Goal: Task Accomplishment & Management: Complete application form

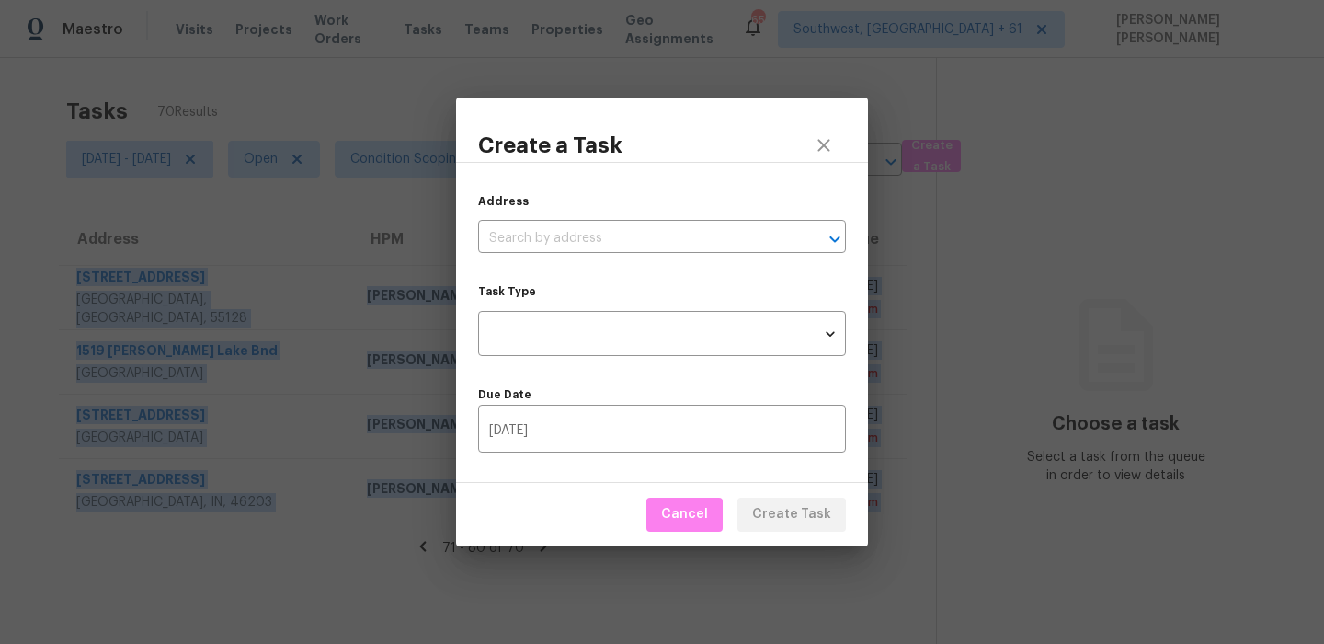
scroll to position [58, 0]
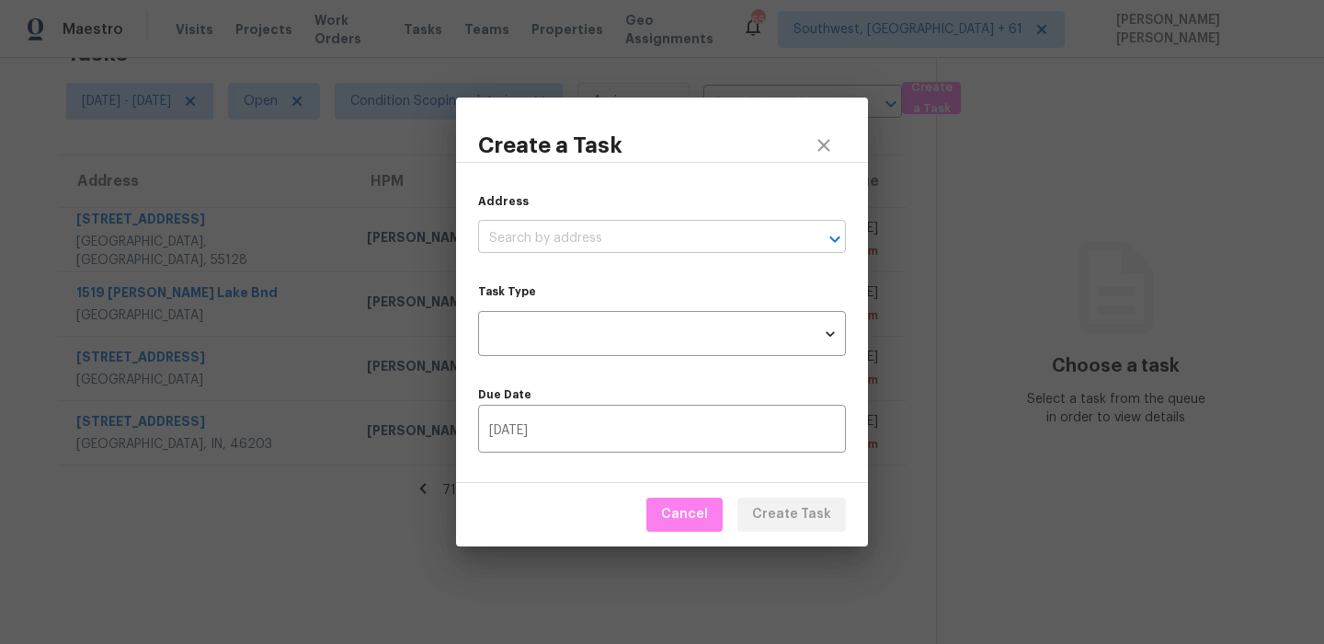
click at [616, 233] on input "text" at bounding box center [636, 238] width 316 height 28
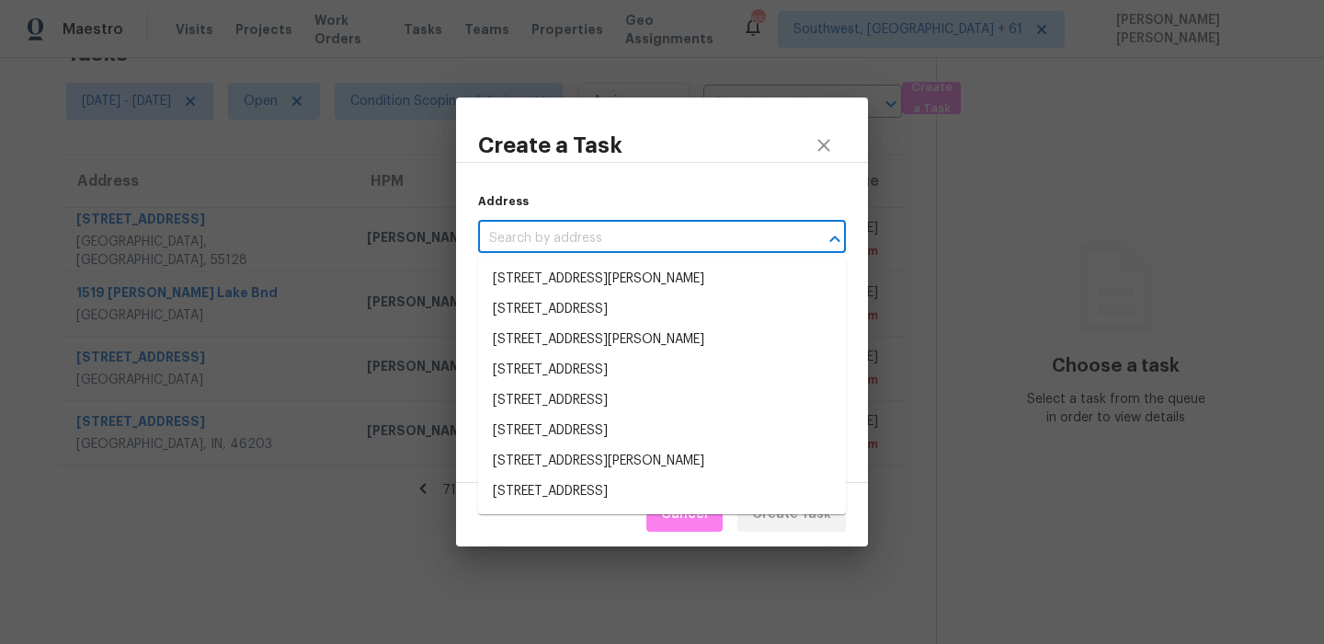
paste input "9942 50th Street Cir E, Parrish, FL 34219"
type input "9942 50th Street Cir E, Parrish, FL 34219"
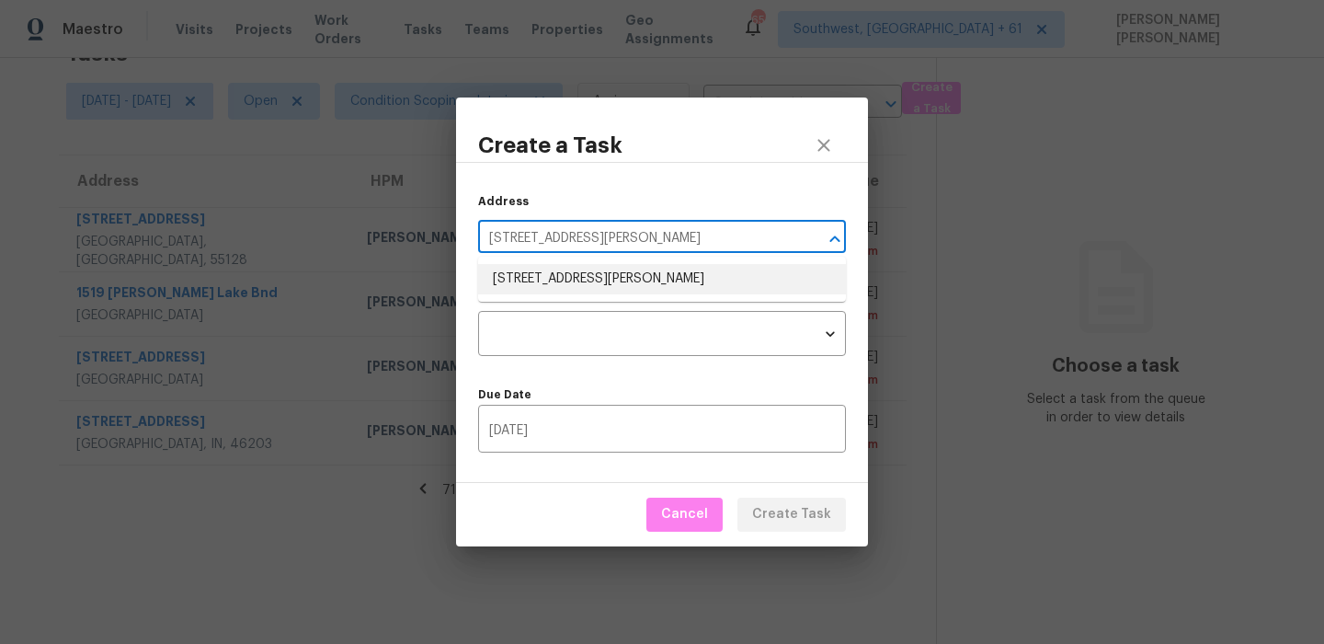
click at [587, 291] on li "9942 50th Street Cir E, Parrish, FL 34219" at bounding box center [662, 279] width 368 height 30
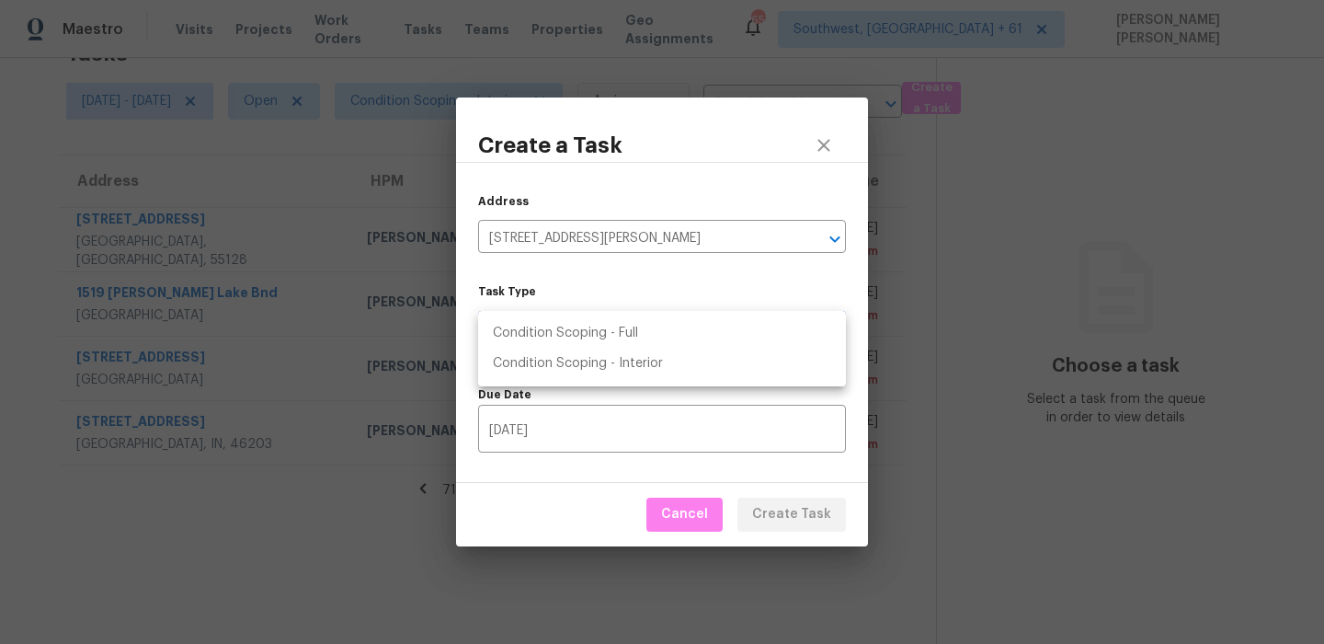
click at [587, 313] on body "Maestro Visits Projects Work Orders Tasks Teams Properties Geo Assignments 653 …" at bounding box center [662, 322] width 1324 height 644
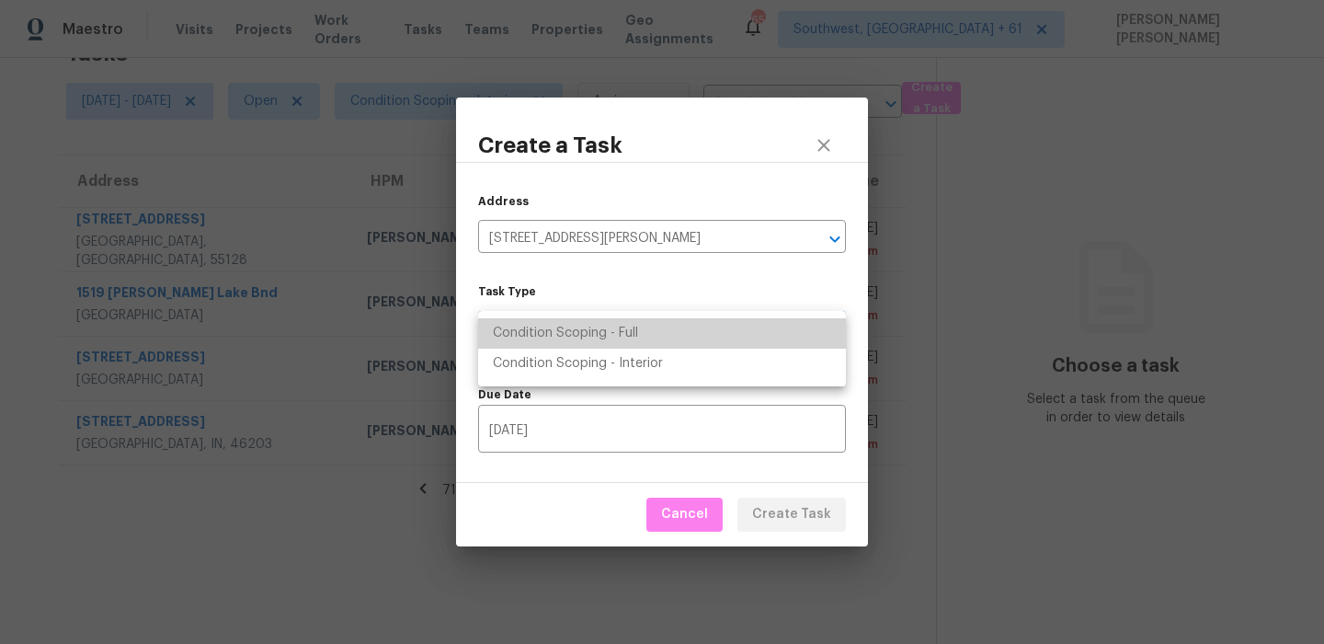
click at [603, 331] on li "Condition Scoping - Full" at bounding box center [662, 333] width 368 height 30
type input "virtual_full_assessment"
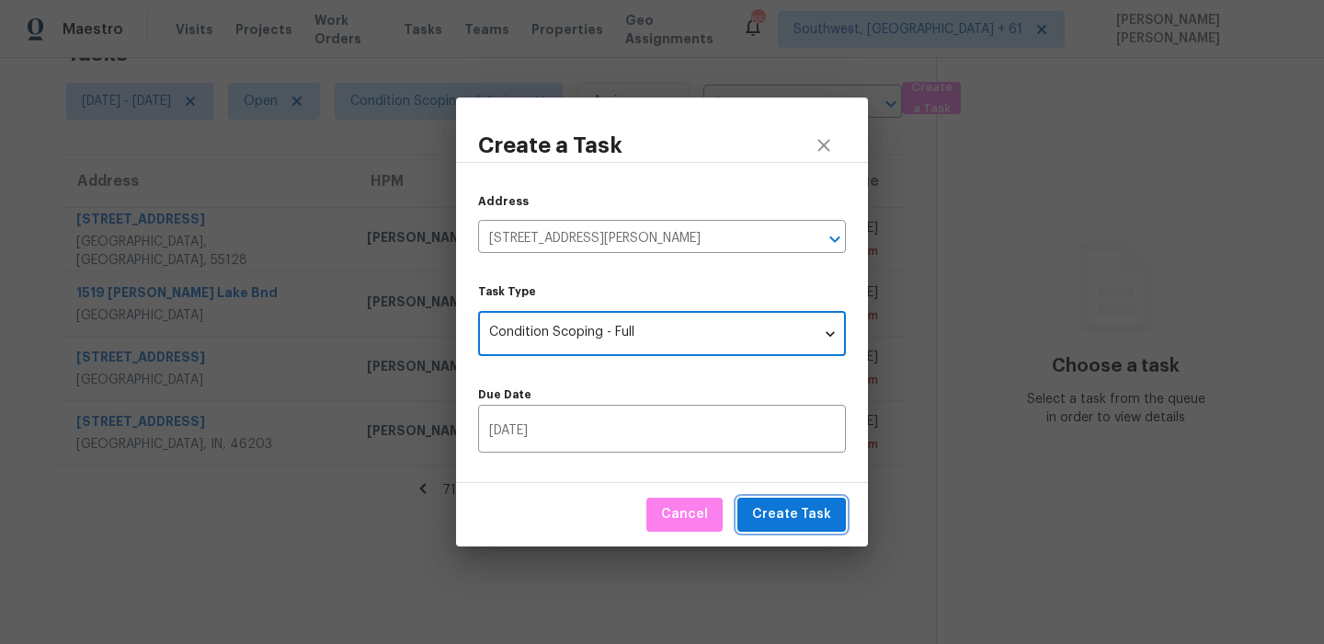
click at [795, 509] on span "Create Task" at bounding box center [791, 514] width 79 height 23
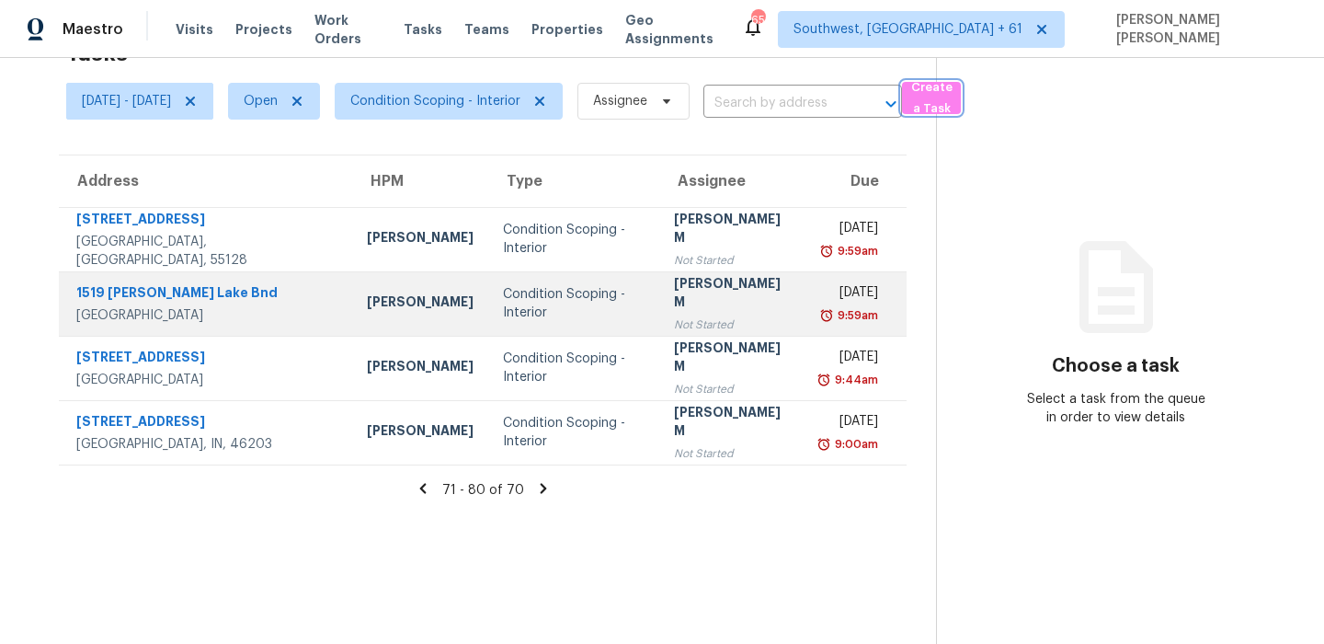
scroll to position [0, 0]
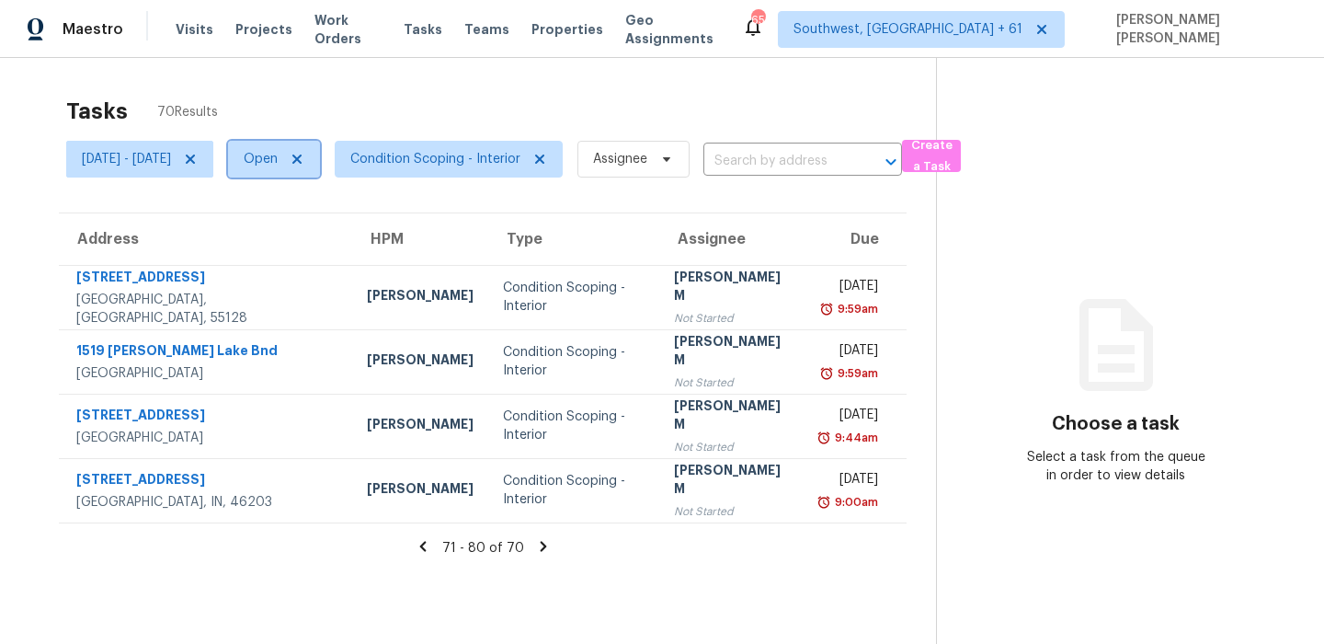
click at [278, 160] on span "Open" at bounding box center [261, 159] width 34 height 18
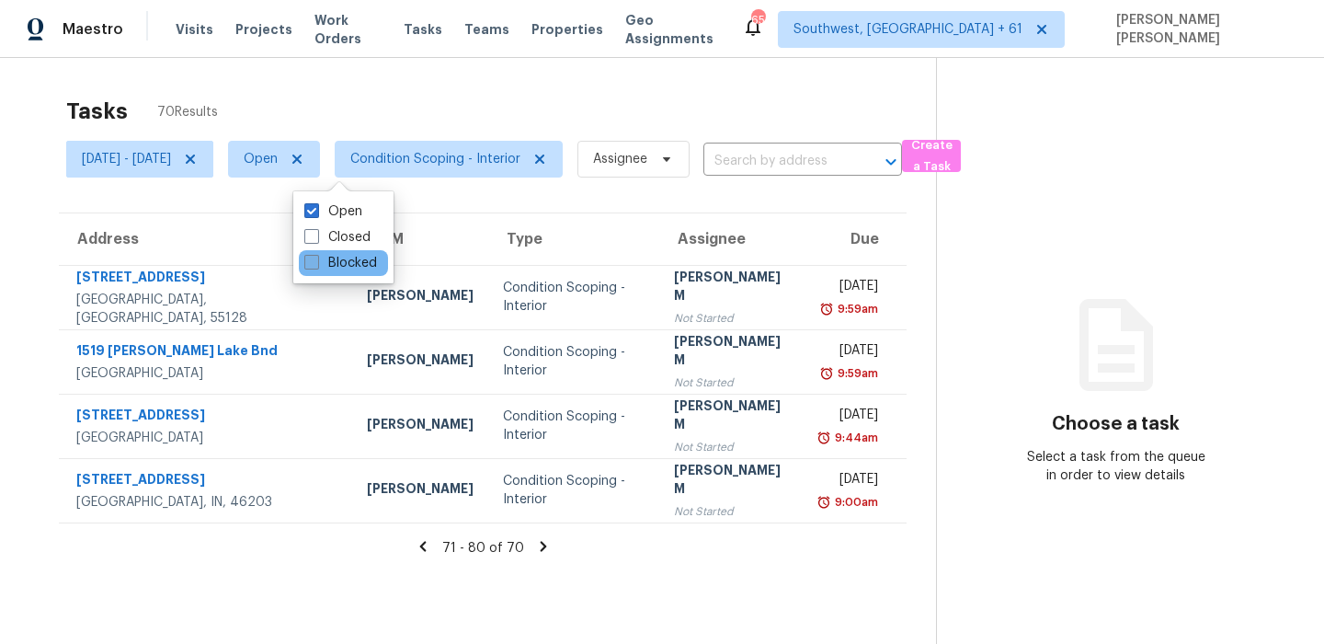
click at [338, 255] on label "Blocked" at bounding box center [340, 263] width 73 height 18
click at [316, 255] on input "Blocked" at bounding box center [310, 260] width 12 height 12
checkbox input "true"
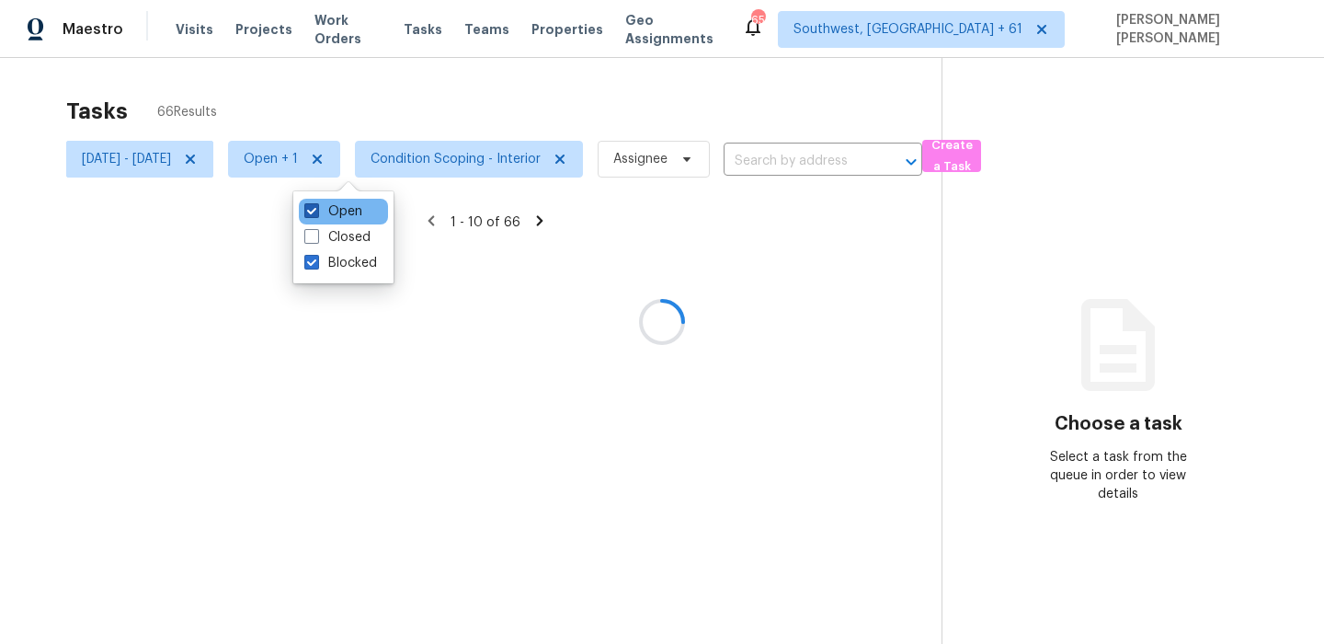
click at [334, 211] on label "Open" at bounding box center [333, 211] width 58 height 18
click at [316, 211] on input "Open" at bounding box center [310, 208] width 12 height 12
checkbox input "false"
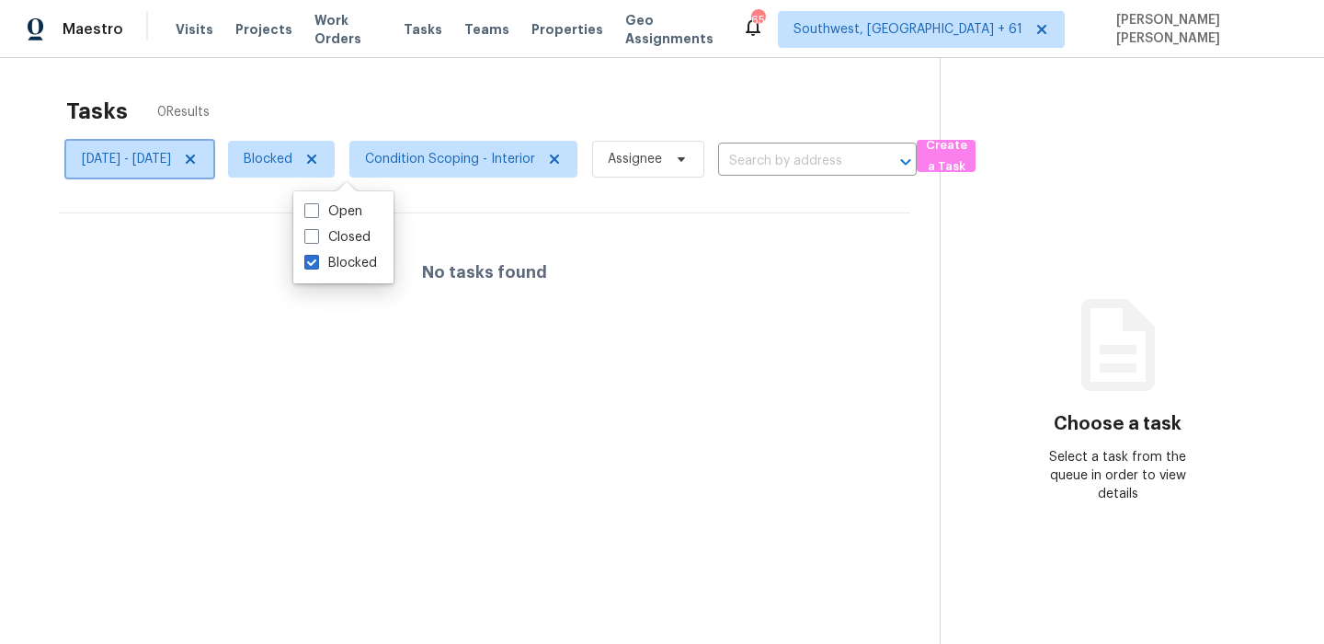
click at [213, 161] on span "[DATE] - [DATE]" at bounding box center [139, 159] width 147 height 37
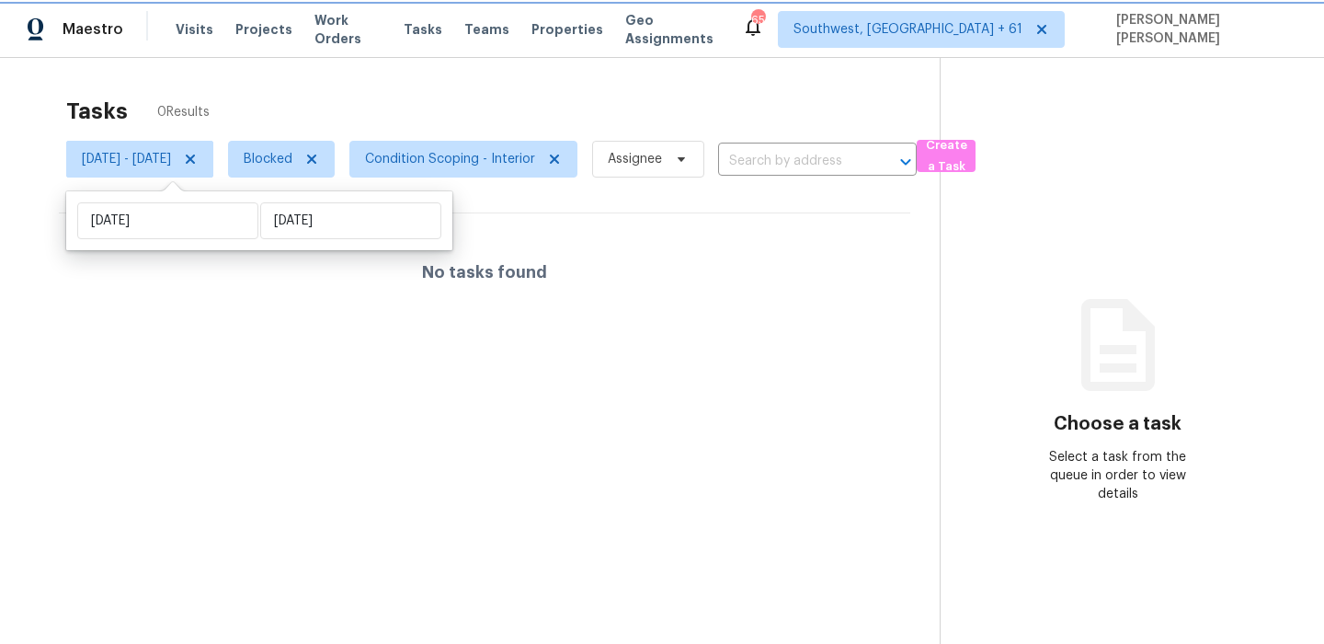
click at [213, 167] on span "[DATE] - [DATE]" at bounding box center [139, 159] width 147 height 37
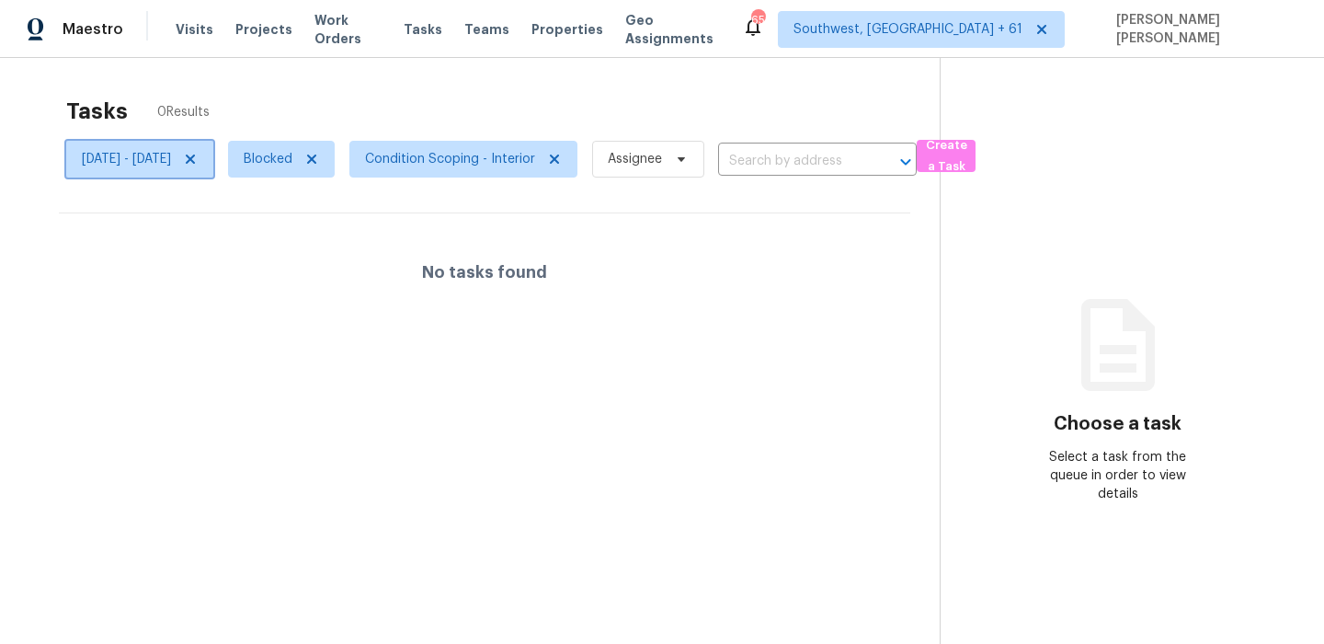
click at [213, 155] on span "[DATE] - [DATE]" at bounding box center [139, 159] width 147 height 37
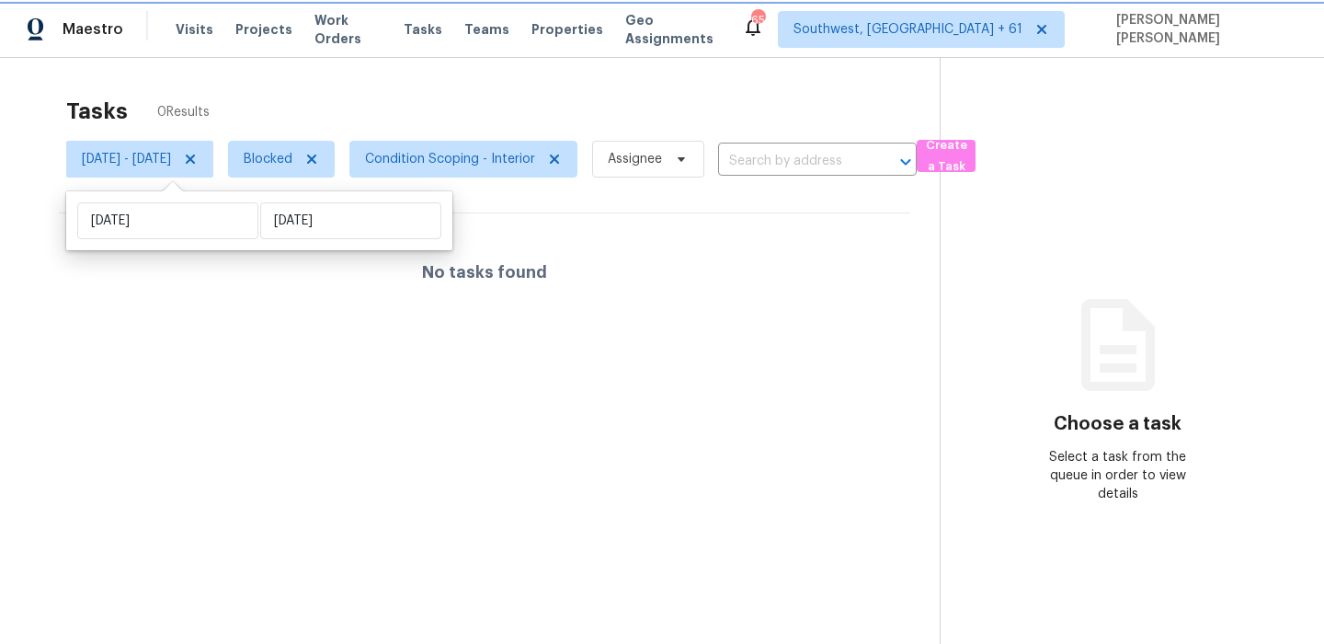
click at [195, 155] on icon at bounding box center [190, 158] width 9 height 9
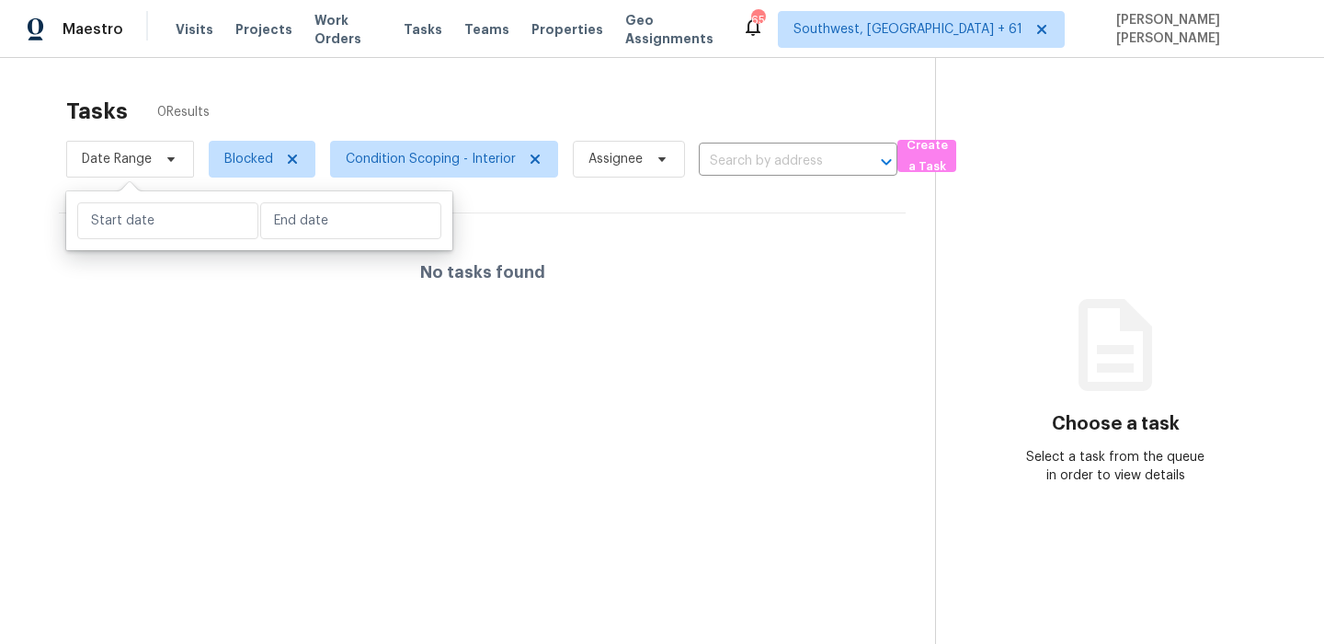
click at [411, 77] on div "Tasks 0 Results Date Range Blocked Condition Scoping - Interior Assignee ​ Crea…" at bounding box center [662, 380] width 1324 height 644
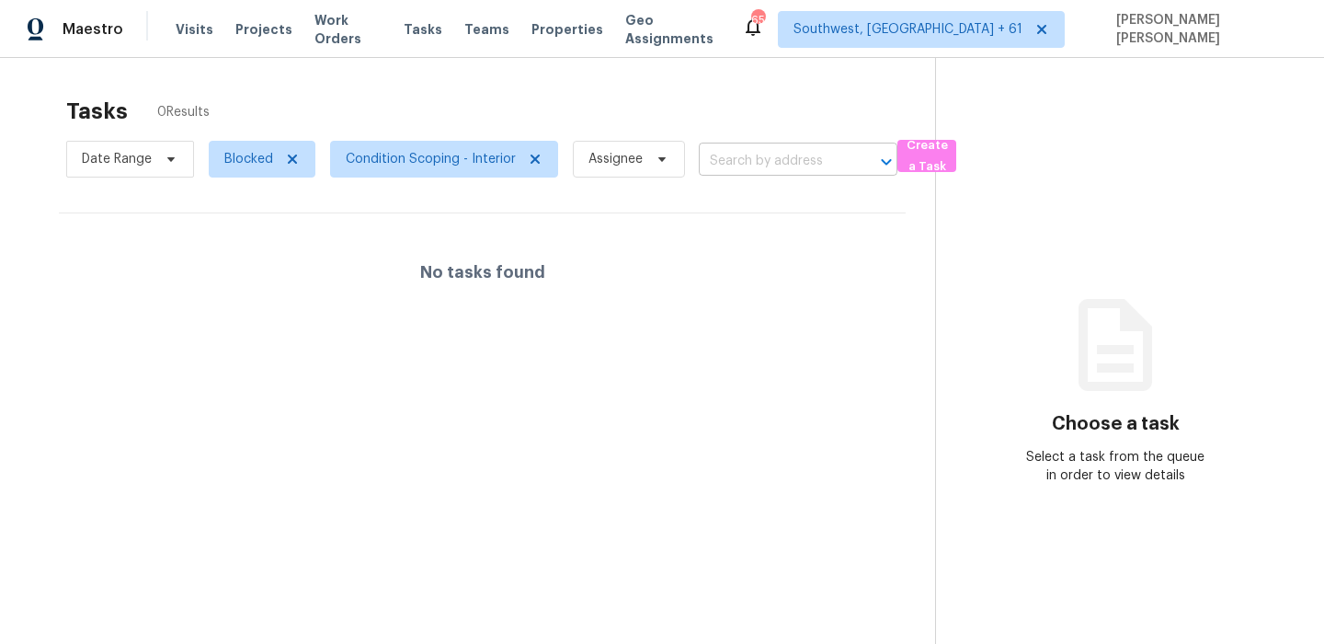
click at [737, 156] on input "text" at bounding box center [772, 161] width 147 height 28
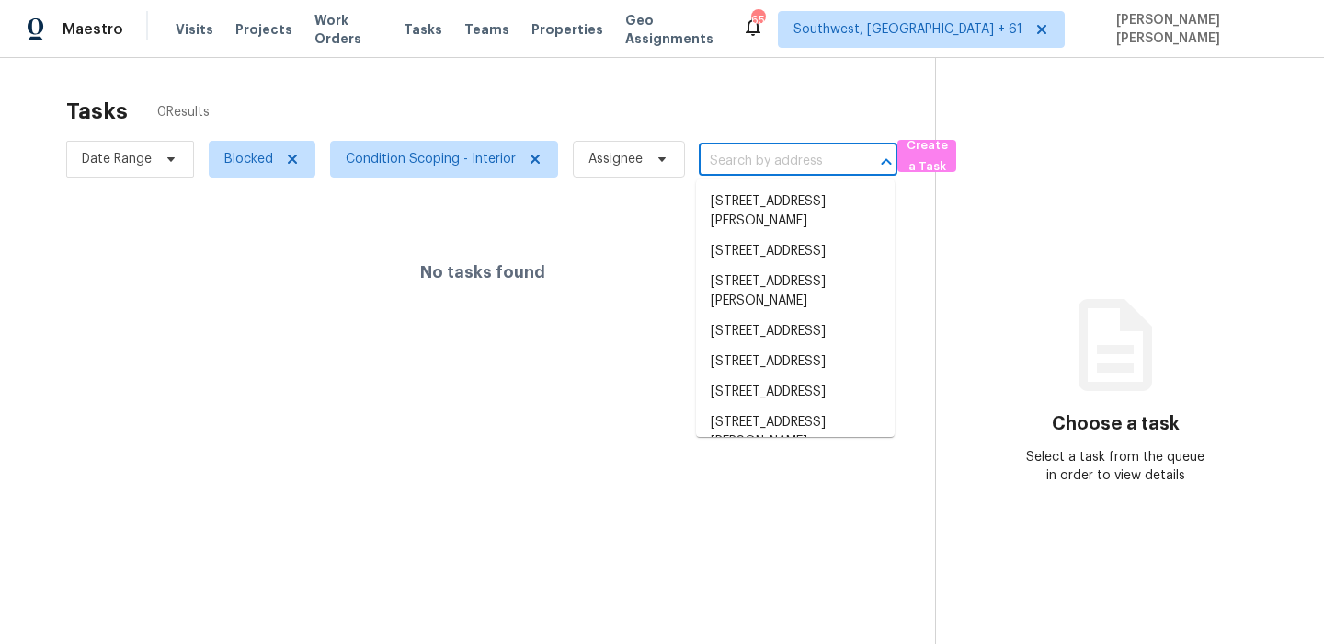
paste input "426 Wind Gust, New Braunfels, TX 78130"
type input "426 Wind Gust, New Braunfels, TX 78130"
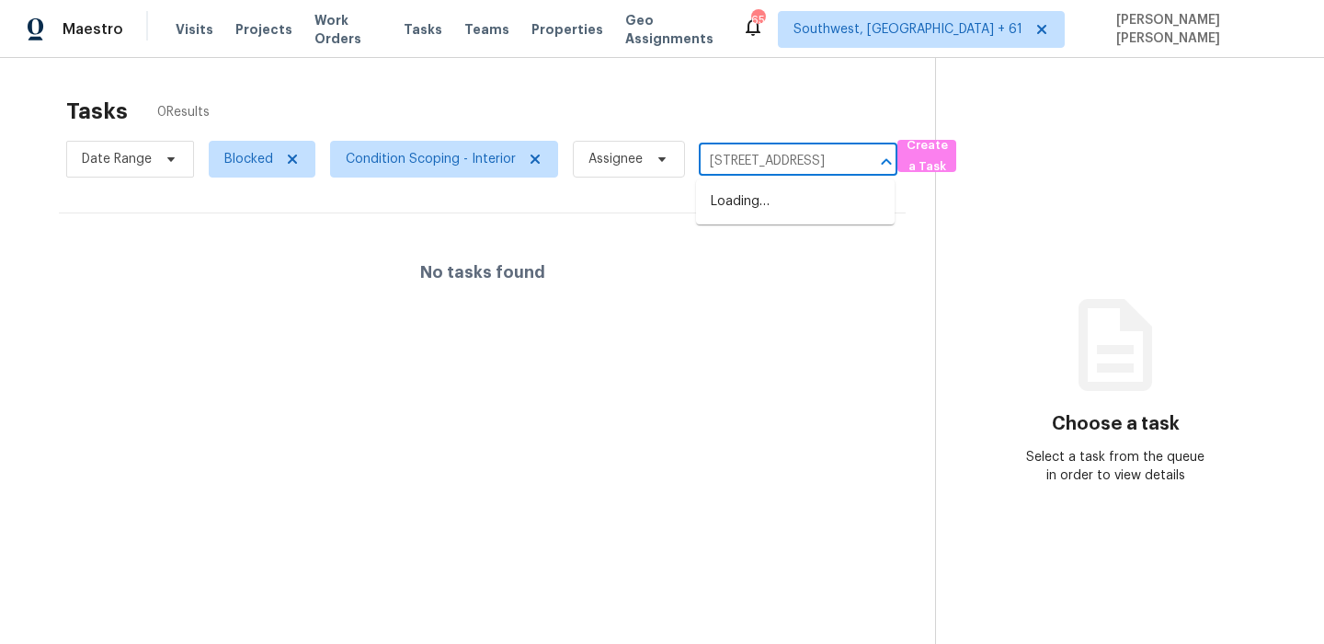
scroll to position [0, 108]
click at [739, 202] on li "426 Wind Gust, New Braunfels, TX 78130" at bounding box center [795, 202] width 199 height 30
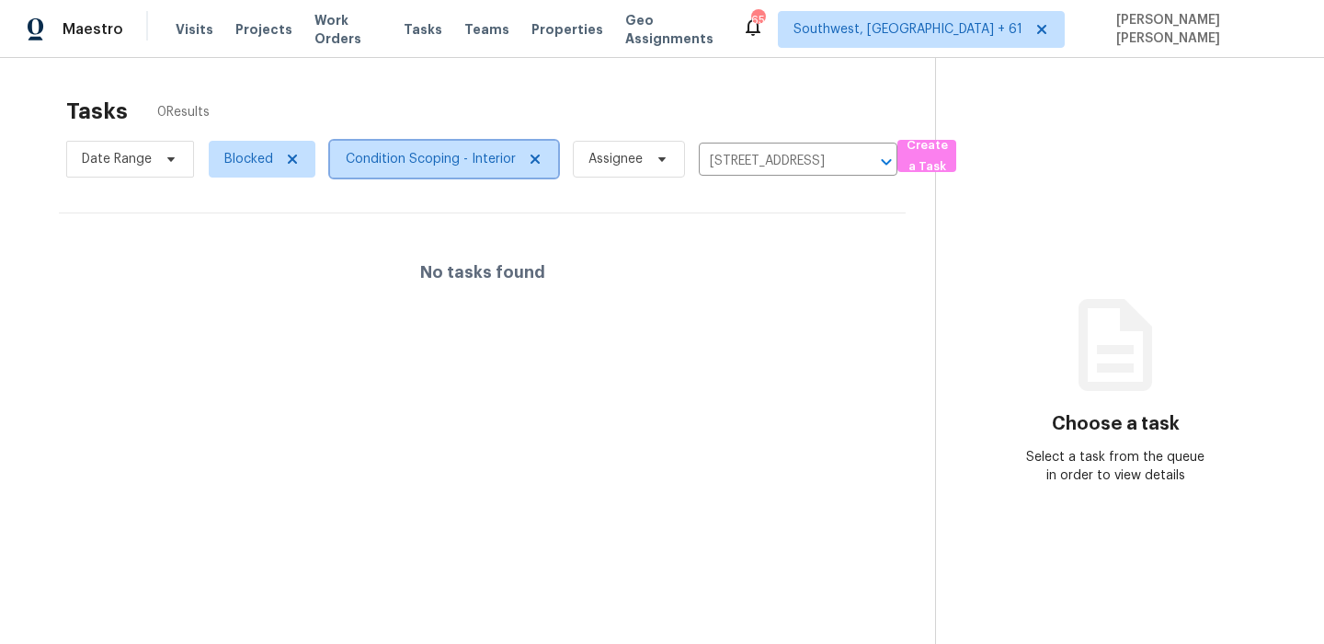
click at [433, 174] on span "Condition Scoping - Interior" at bounding box center [444, 159] width 228 height 37
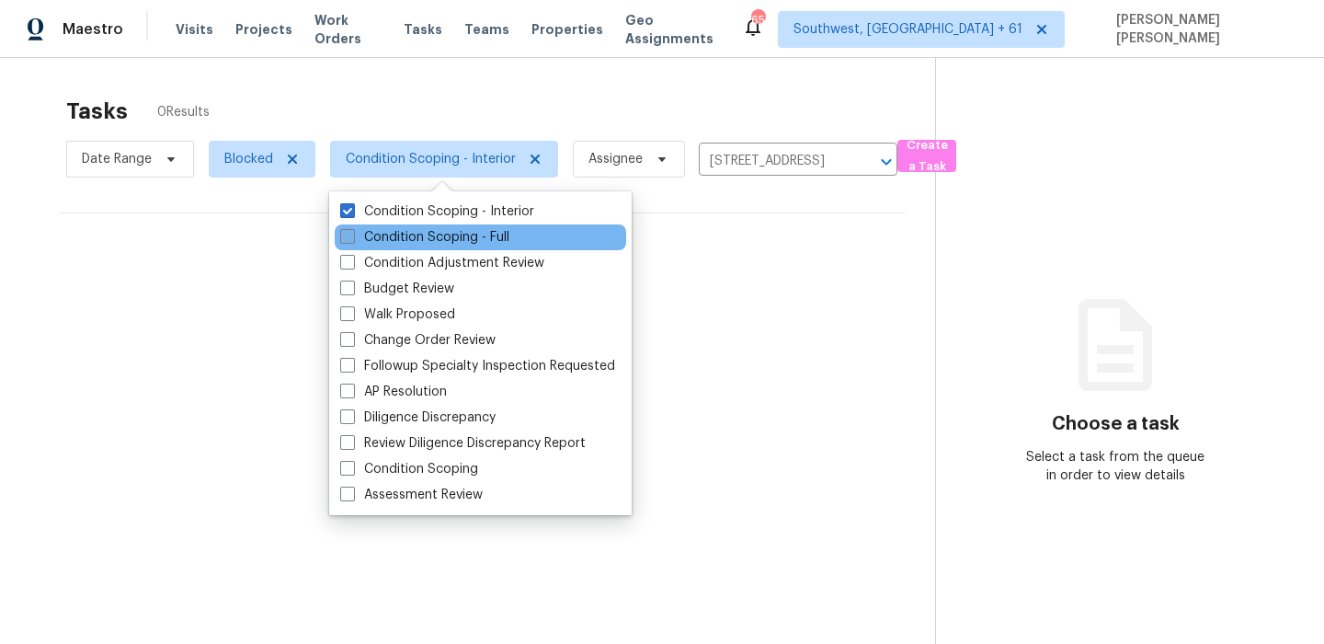
click at [448, 236] on label "Condition Scoping - Full" at bounding box center [424, 237] width 169 height 18
click at [352, 236] on input "Condition Scoping - Full" at bounding box center [346, 234] width 12 height 12
checkbox input "true"
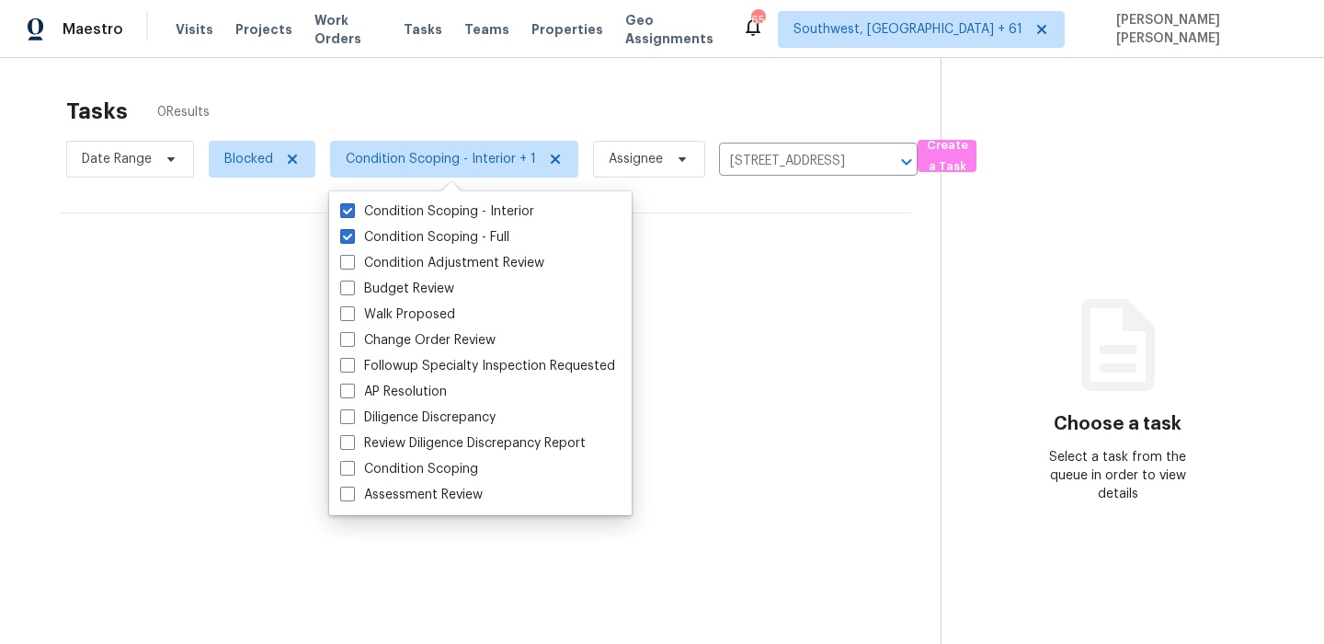
click at [547, 85] on div "Tasks 0 Results Date Range Blocked Condition Scoping - Interior + 1 Assignee 42…" at bounding box center [662, 380] width 1324 height 644
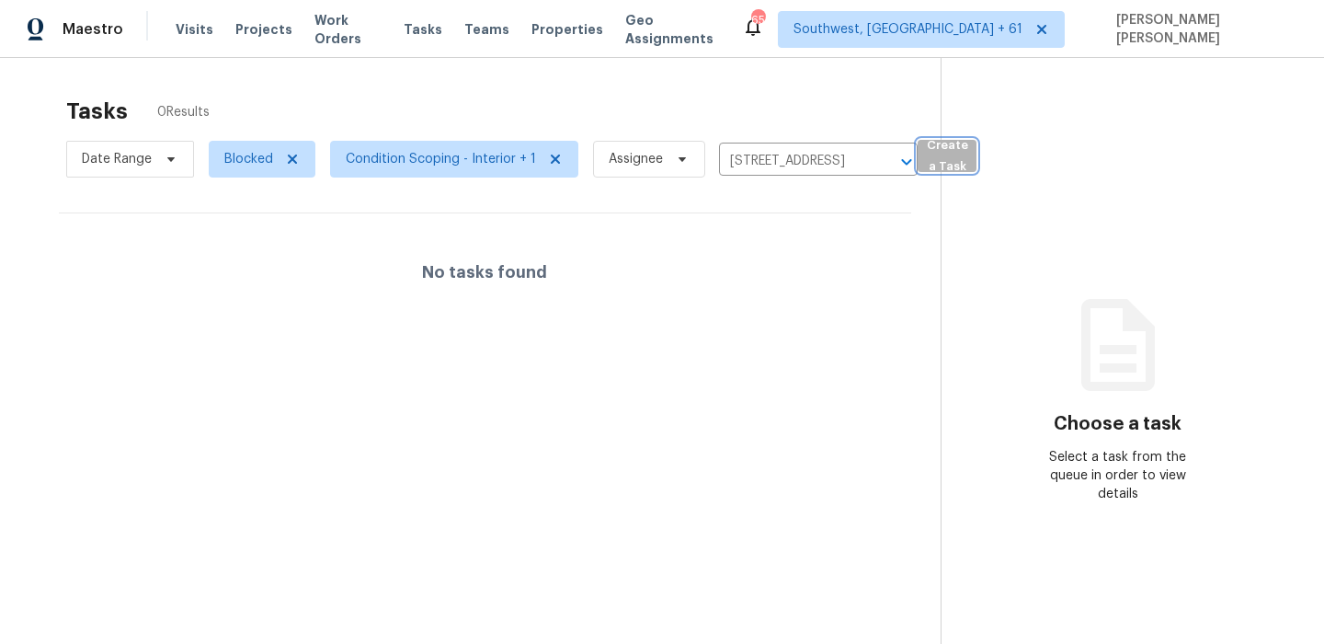
click at [947, 147] on span "Create a Task" at bounding box center [947, 156] width 40 height 42
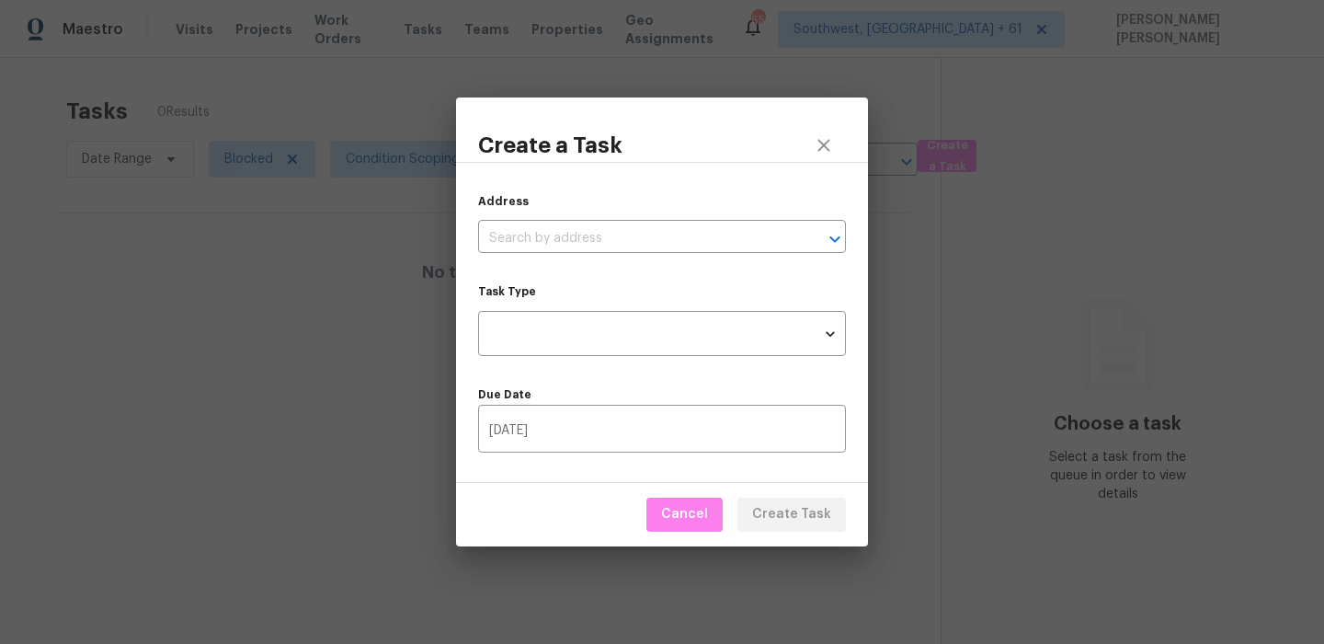
click at [670, 215] on div "Address ​" at bounding box center [662, 222] width 368 height 61
click at [665, 234] on input "text" at bounding box center [636, 238] width 316 height 28
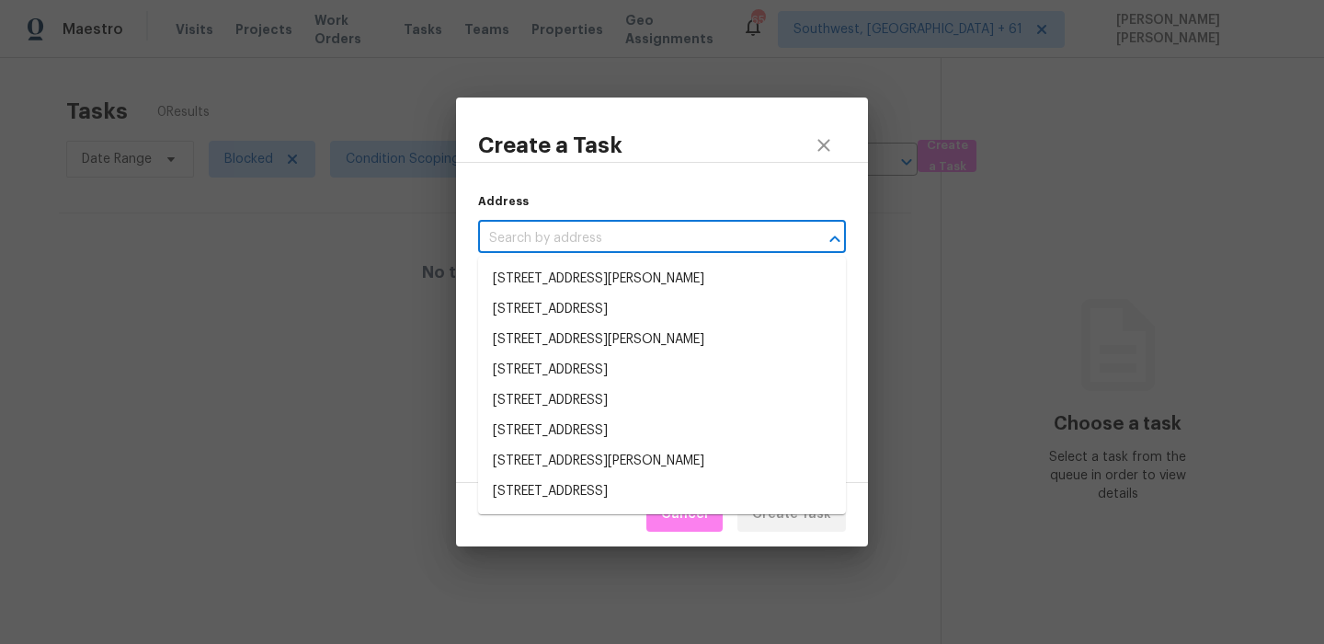
paste input "426 Wind Gust, New Braunfels, TX 78130"
type input "426 Wind Gust, New Braunfels, TX 78130"
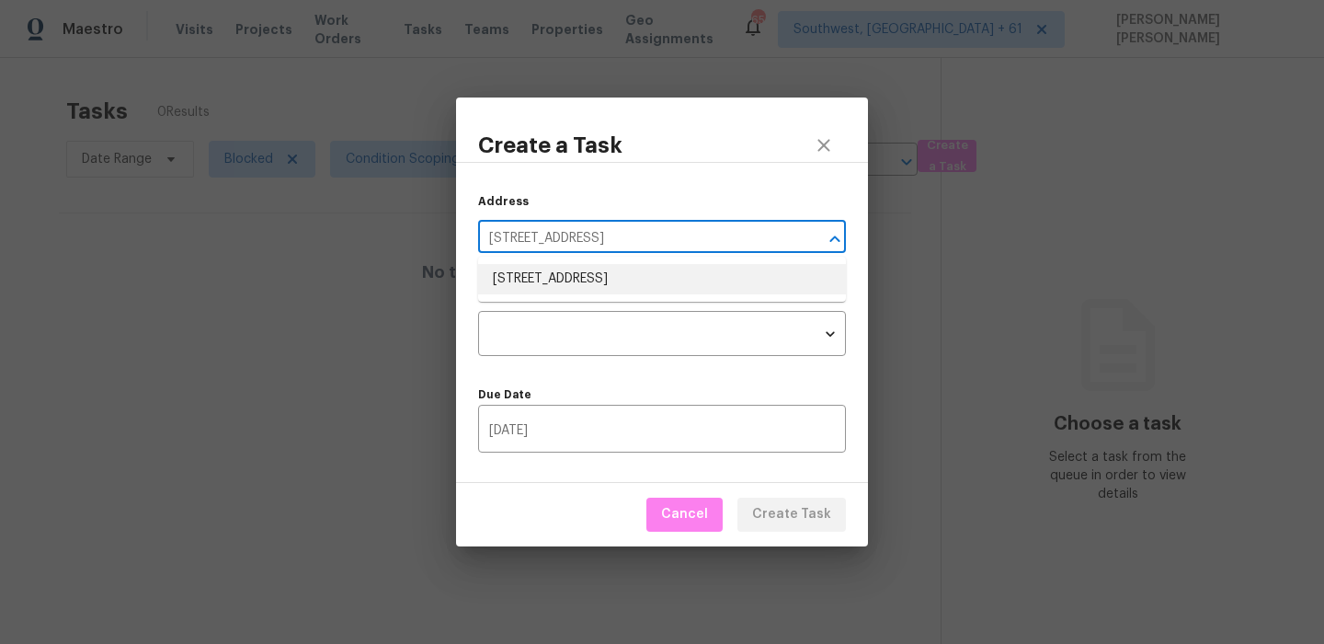
click at [642, 274] on li "426 Wind Gust, New Braunfels, TX 78130" at bounding box center [662, 279] width 368 height 30
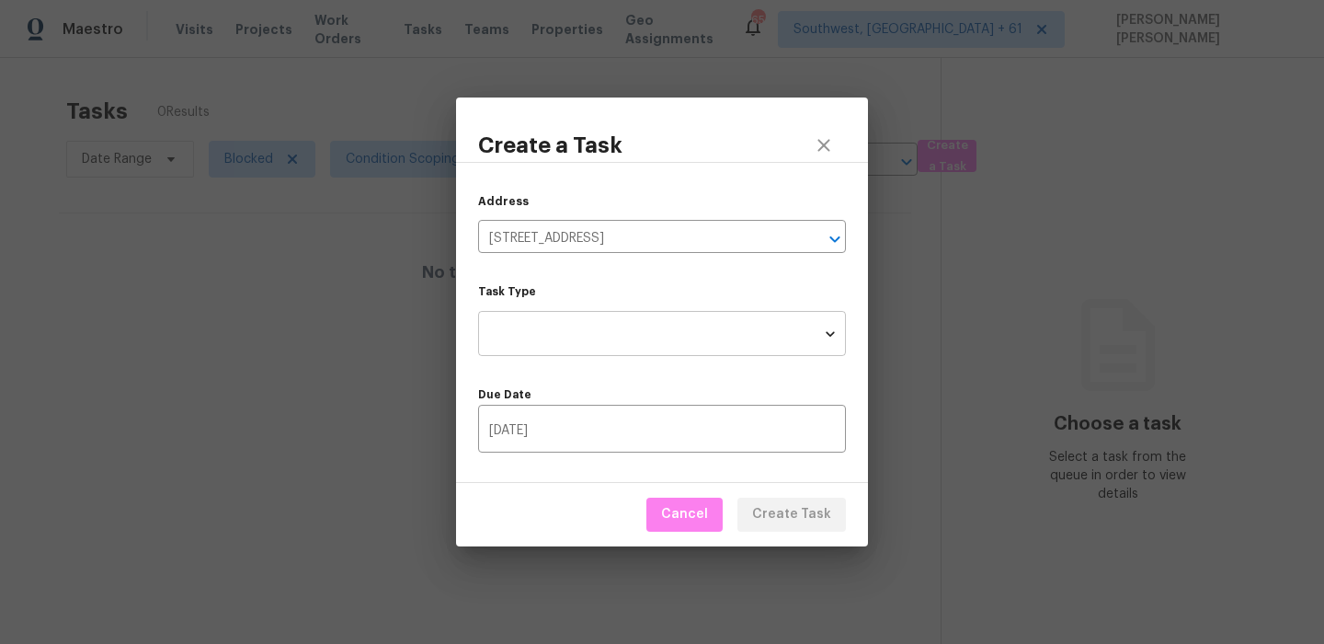
click at [630, 325] on body "Maestro Visits Projects Work Orders Tasks Teams Properties Geo Assignments 651 …" at bounding box center [662, 322] width 1324 height 644
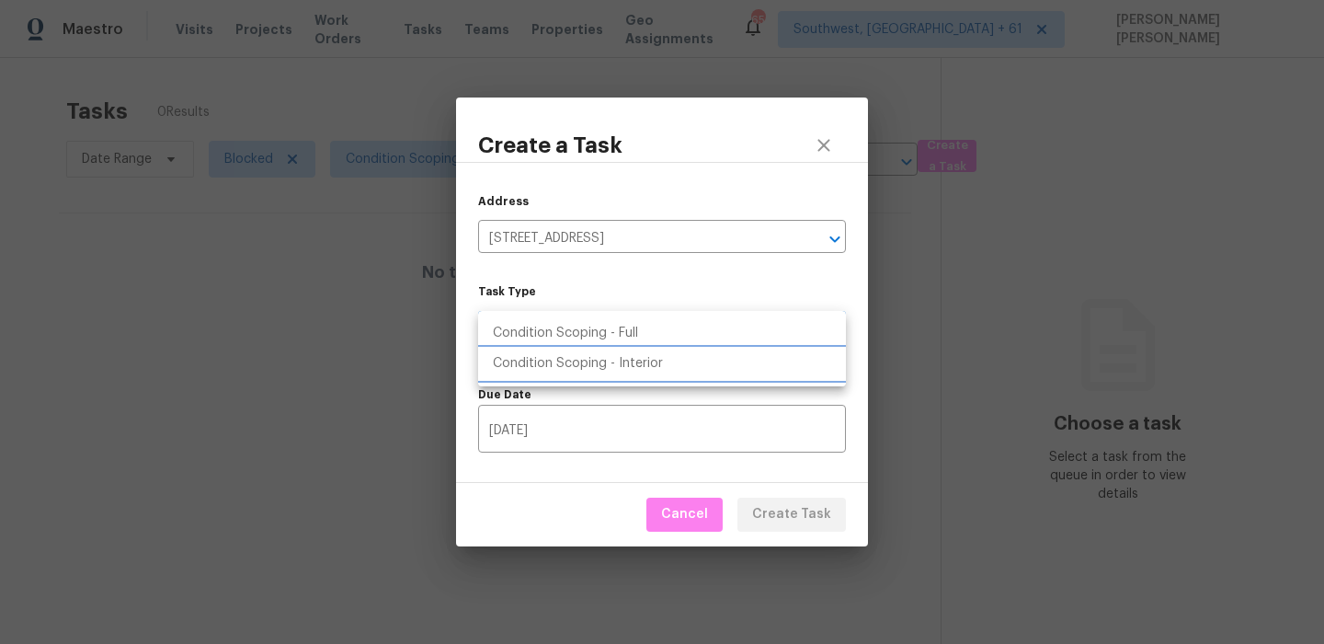
click at [647, 366] on li "Condition Scoping - Interior" at bounding box center [662, 363] width 368 height 30
type input "virtual_interior_assessment"
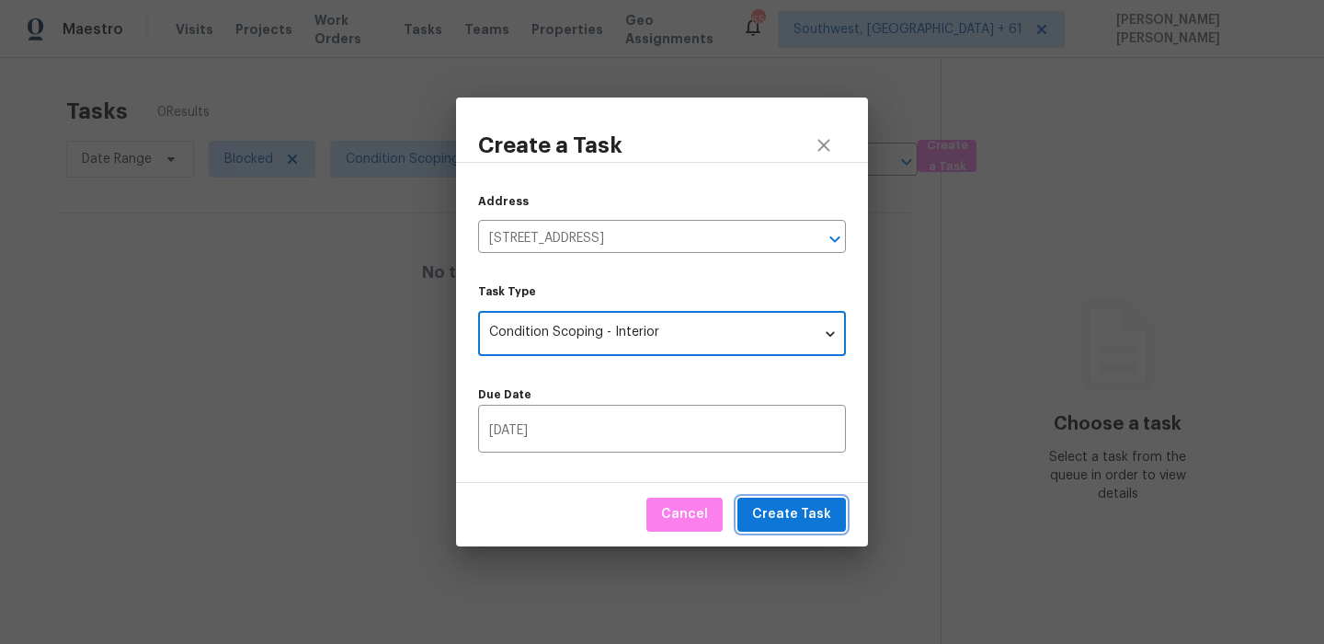
click at [782, 520] on span "Create Task" at bounding box center [791, 514] width 79 height 23
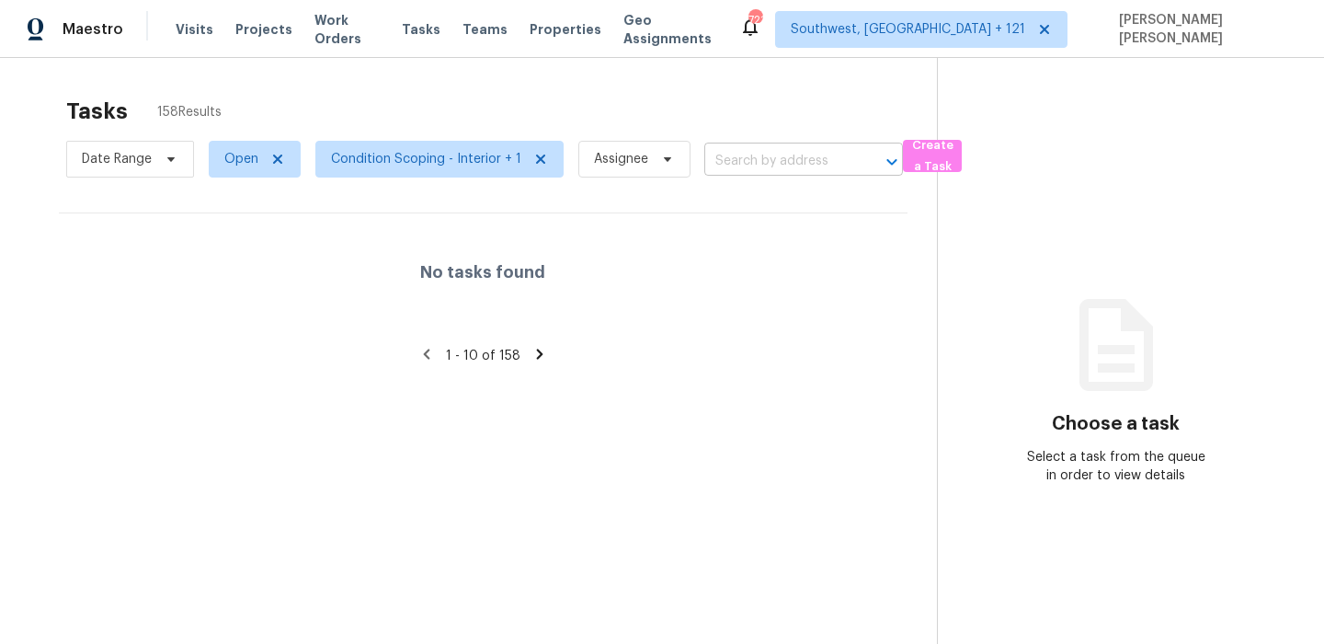
click at [740, 158] on input "text" at bounding box center [777, 161] width 147 height 28
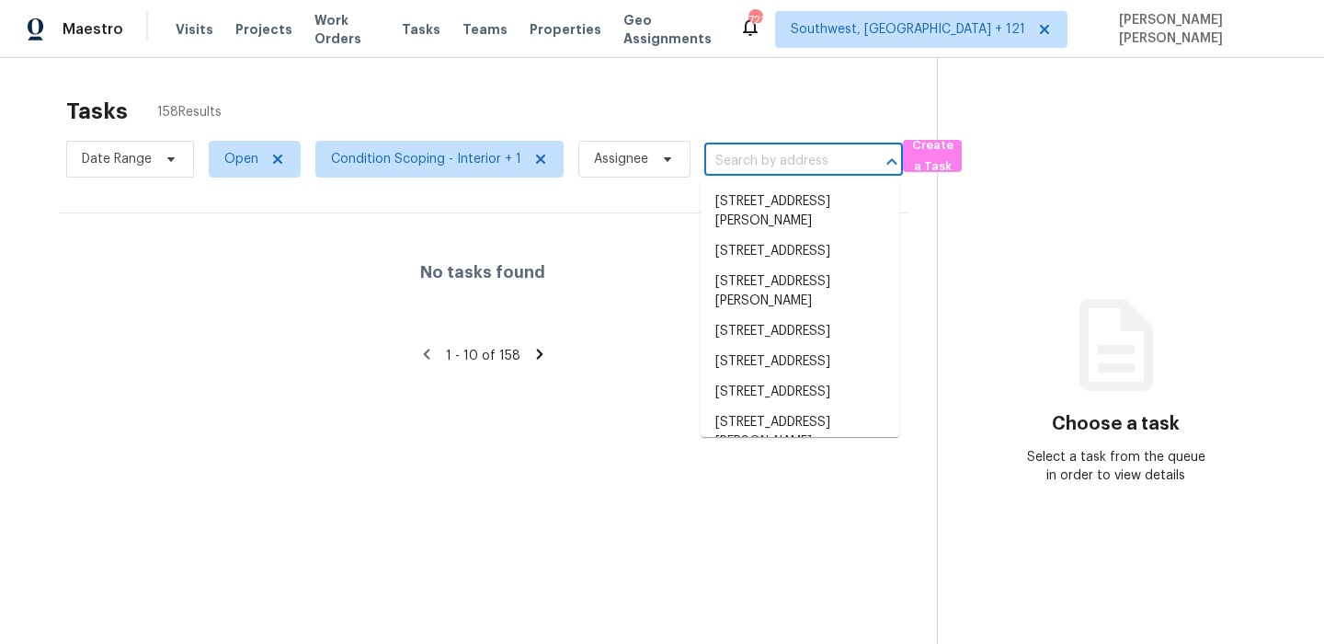
paste input "[STREET_ADDRESS]"
type input "426 Wind Gust, New Braunfels, TX 78130"
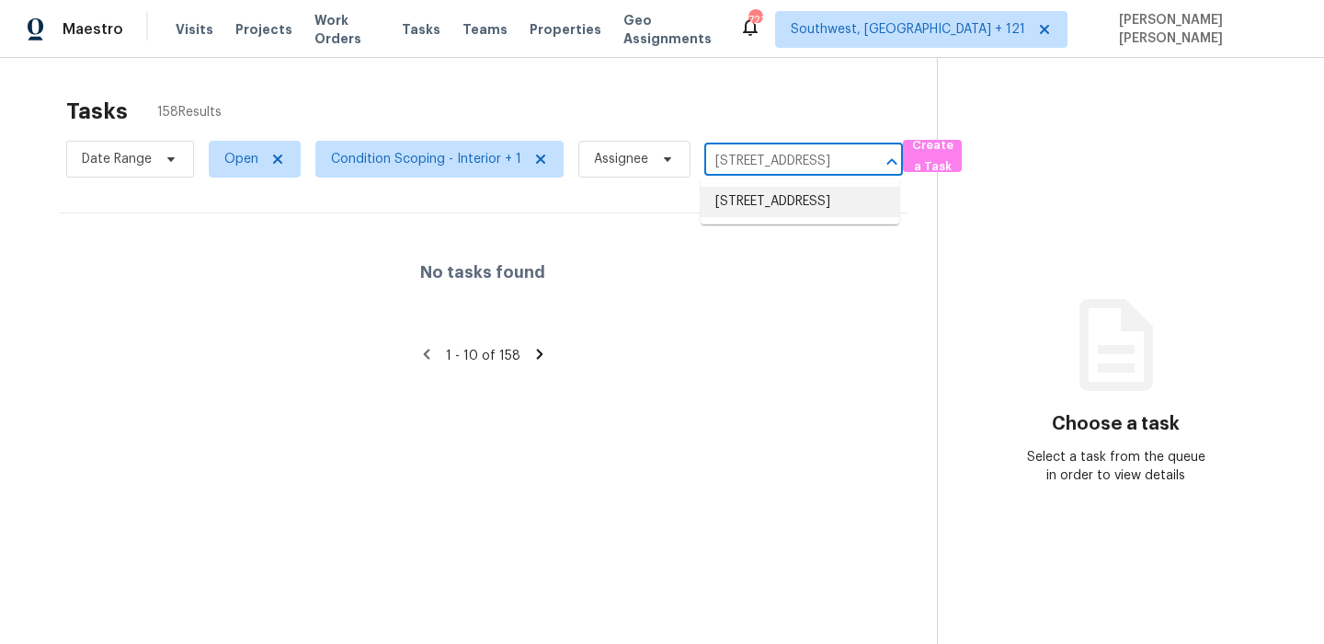
click at [745, 215] on li "426 Wind Gust, New Braunfels, TX 78130" at bounding box center [800, 202] width 199 height 30
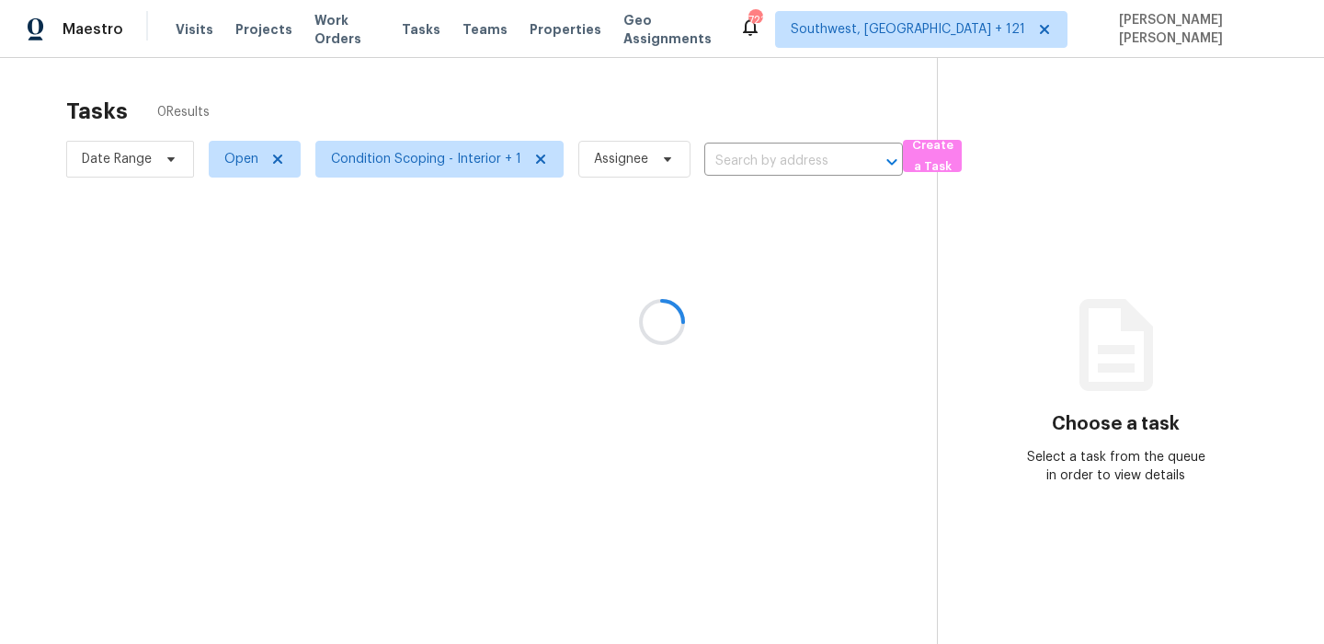
type input "426 Wind Gust, New Braunfels, TX 78130"
click at [241, 171] on span "Open" at bounding box center [255, 159] width 92 height 37
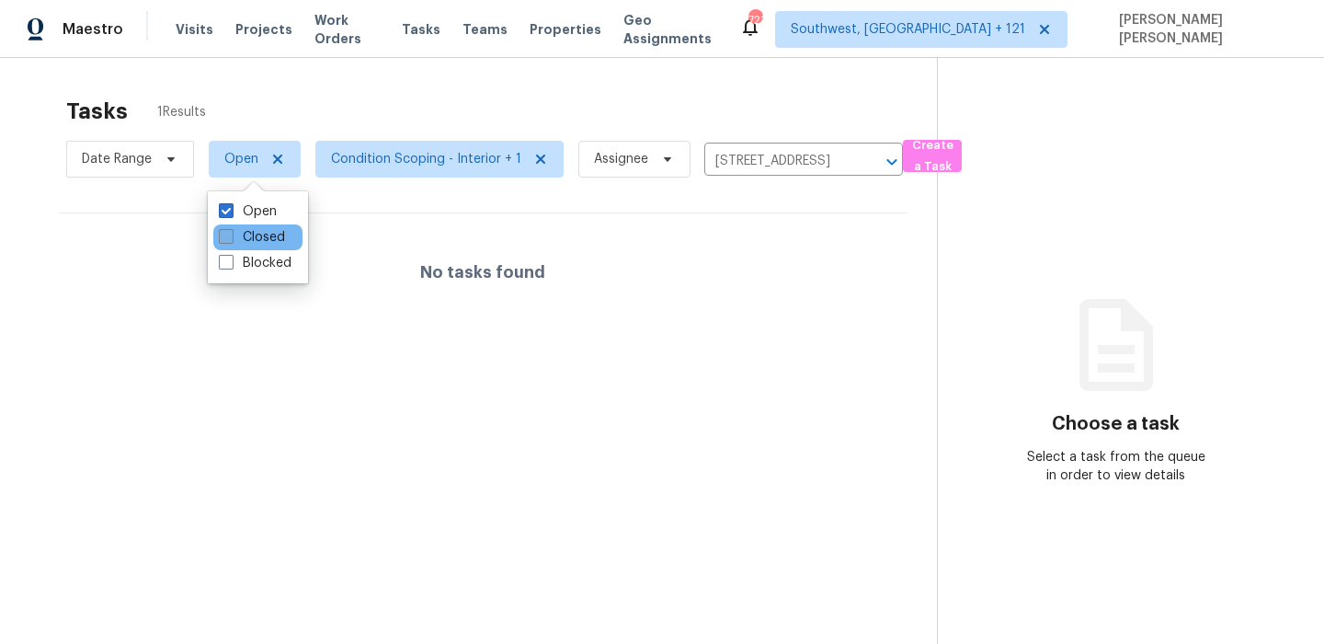
click at [238, 239] on label "Closed" at bounding box center [252, 237] width 66 height 18
click at [231, 239] on input "Closed" at bounding box center [225, 234] width 12 height 12
checkbox input "true"
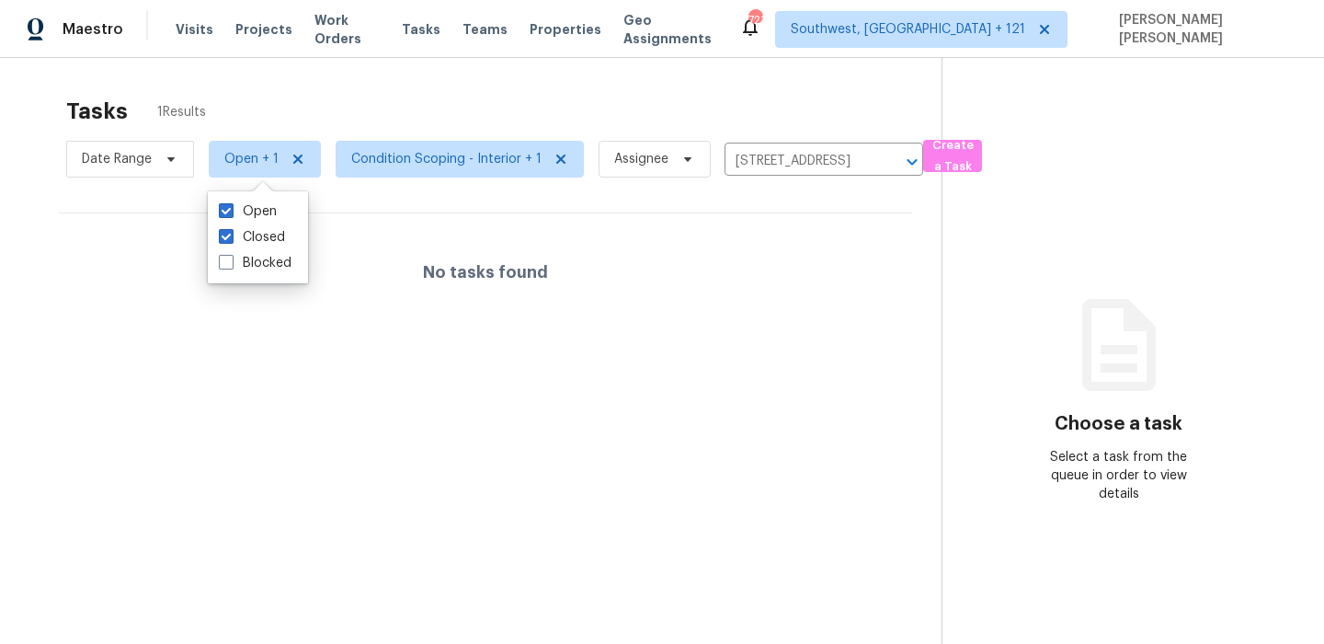
click at [399, 89] on div "Tasks 1 Results" at bounding box center [503, 111] width 875 height 48
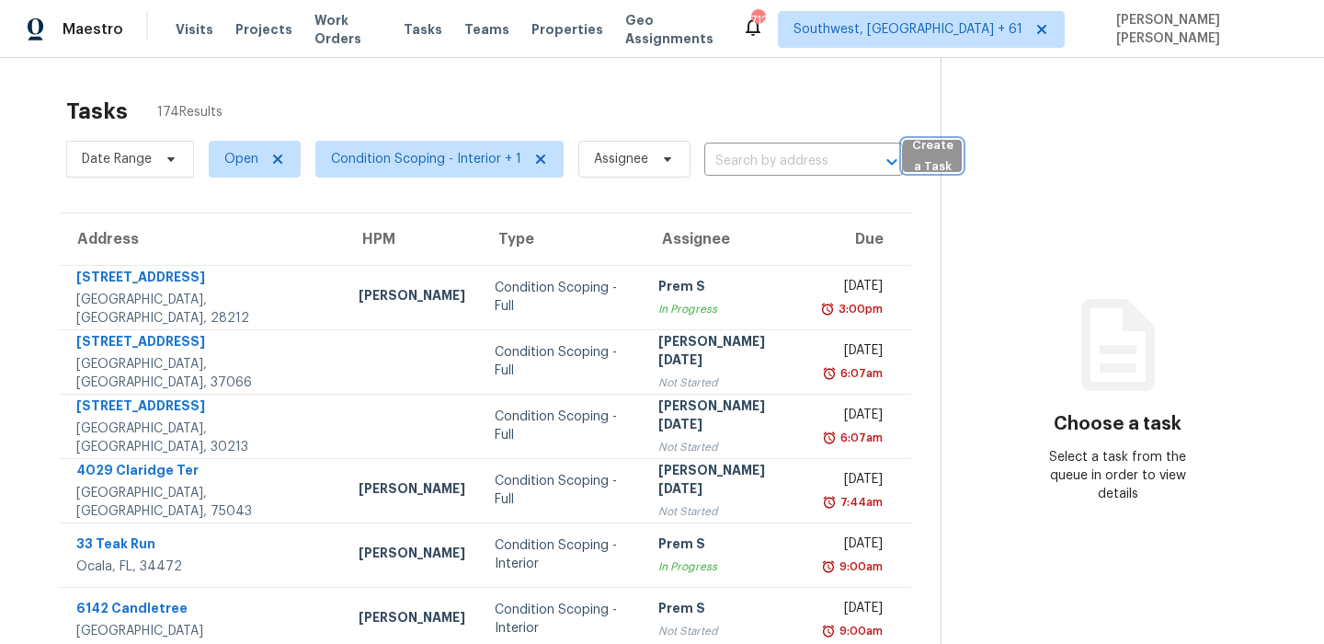
click at [927, 159] on span "Create a Task" at bounding box center [932, 156] width 40 height 42
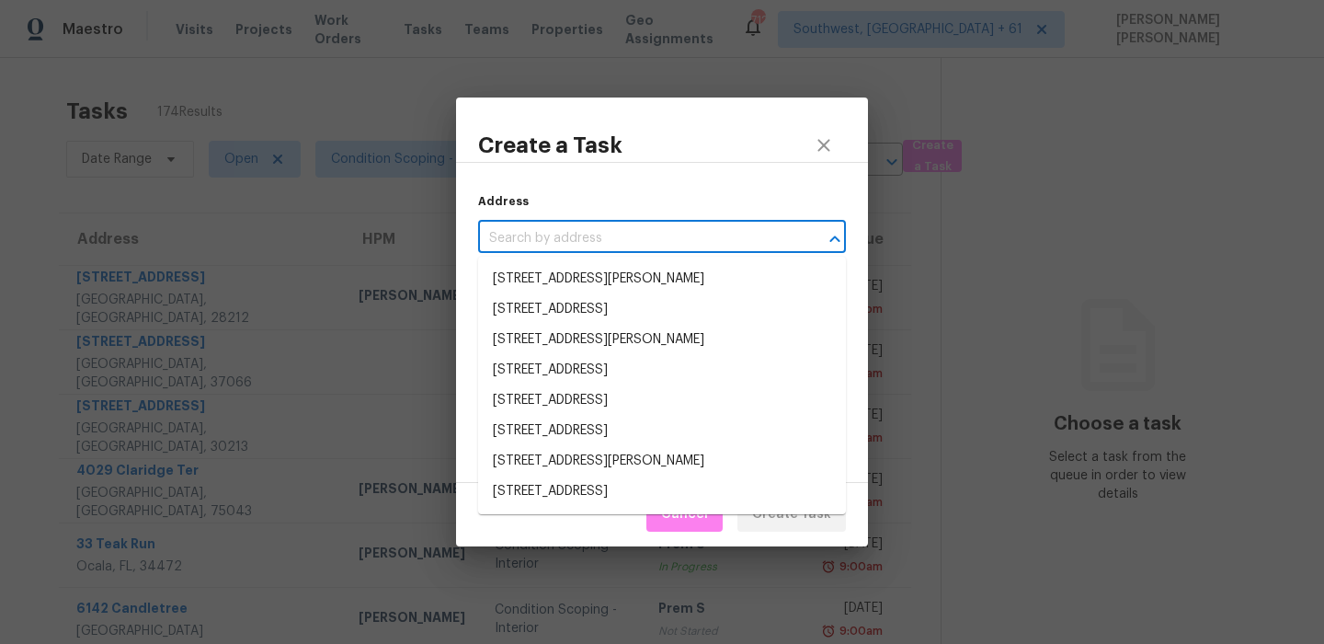
click at [682, 239] on input "text" at bounding box center [636, 238] width 316 height 28
paste input "13657 Idlewild Rd, Matthews, NC 28105"
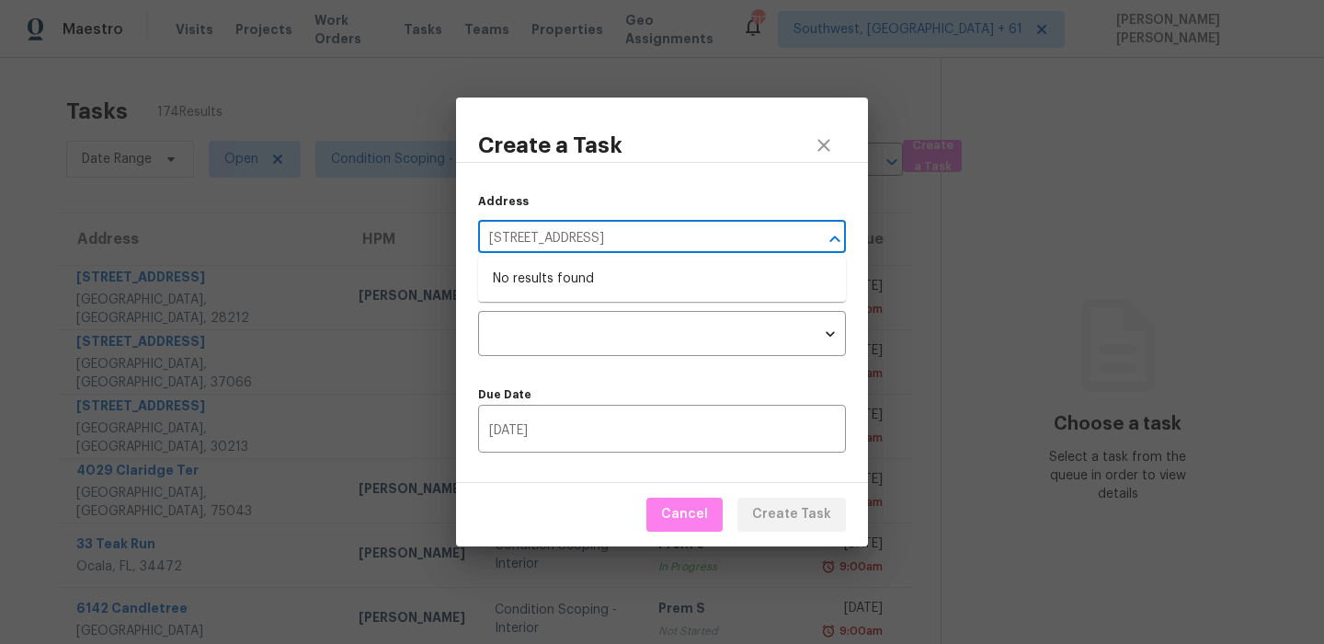
type input "13657 Idlewild Rd, Matthews, NC 28105"
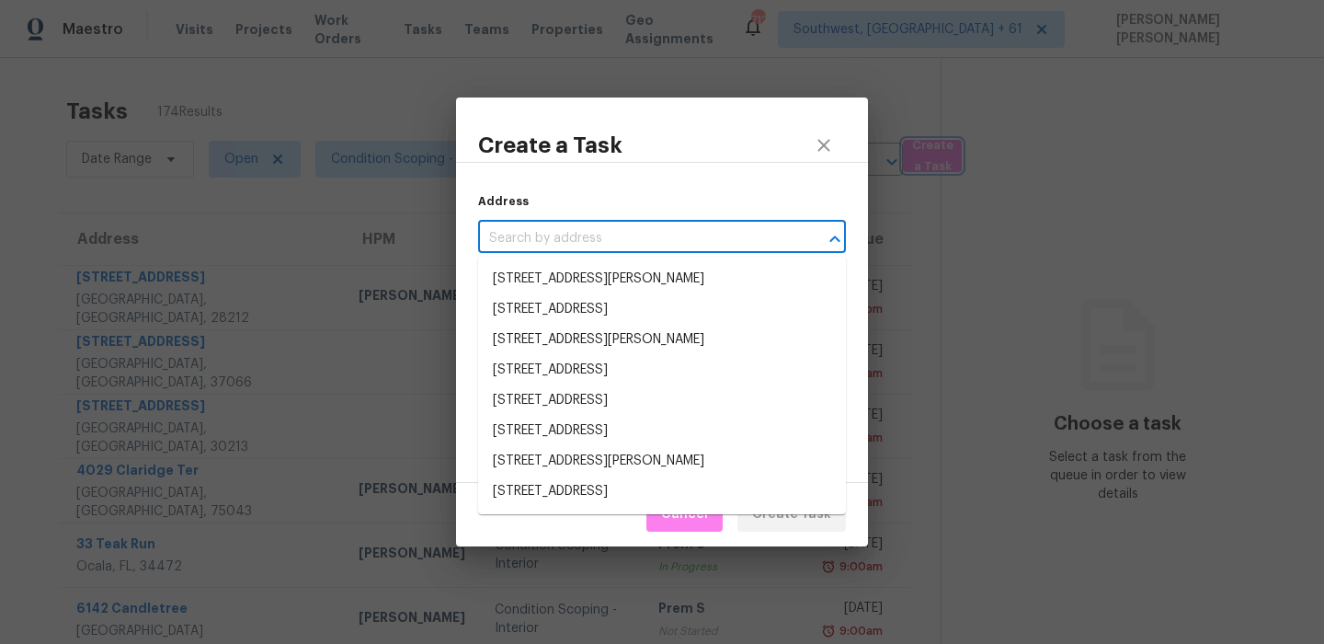
click at [735, 43] on div "Create a Task Address ​ Task Type ​ Task Type Due Date 09/30/2025 ​ Cancel Crea…" at bounding box center [662, 322] width 1324 height 644
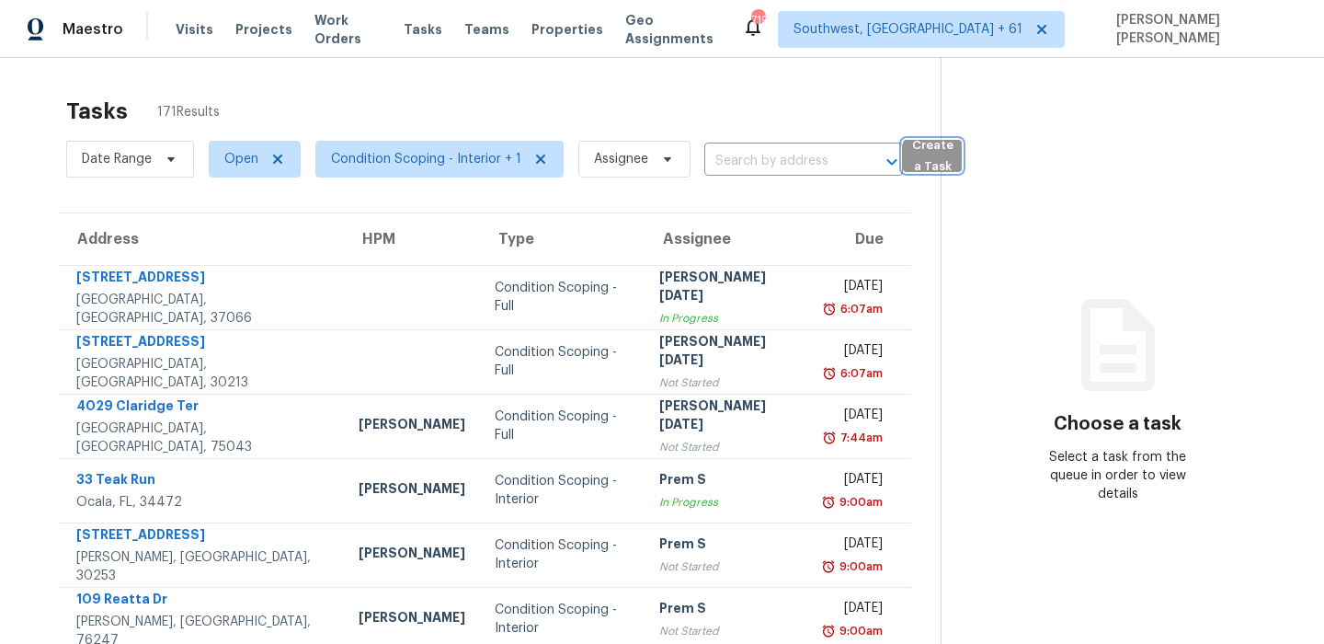
click at [929, 168] on span "Create a Task" at bounding box center [932, 156] width 40 height 42
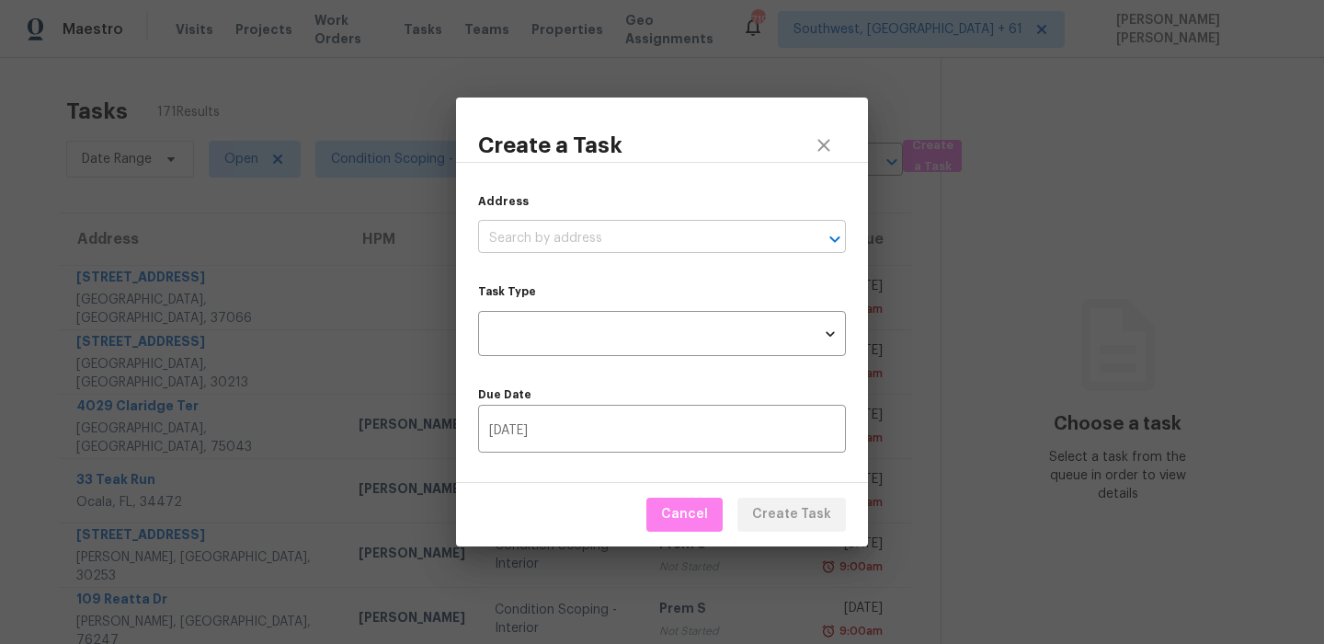
click at [634, 241] on input "text" at bounding box center [636, 238] width 316 height 28
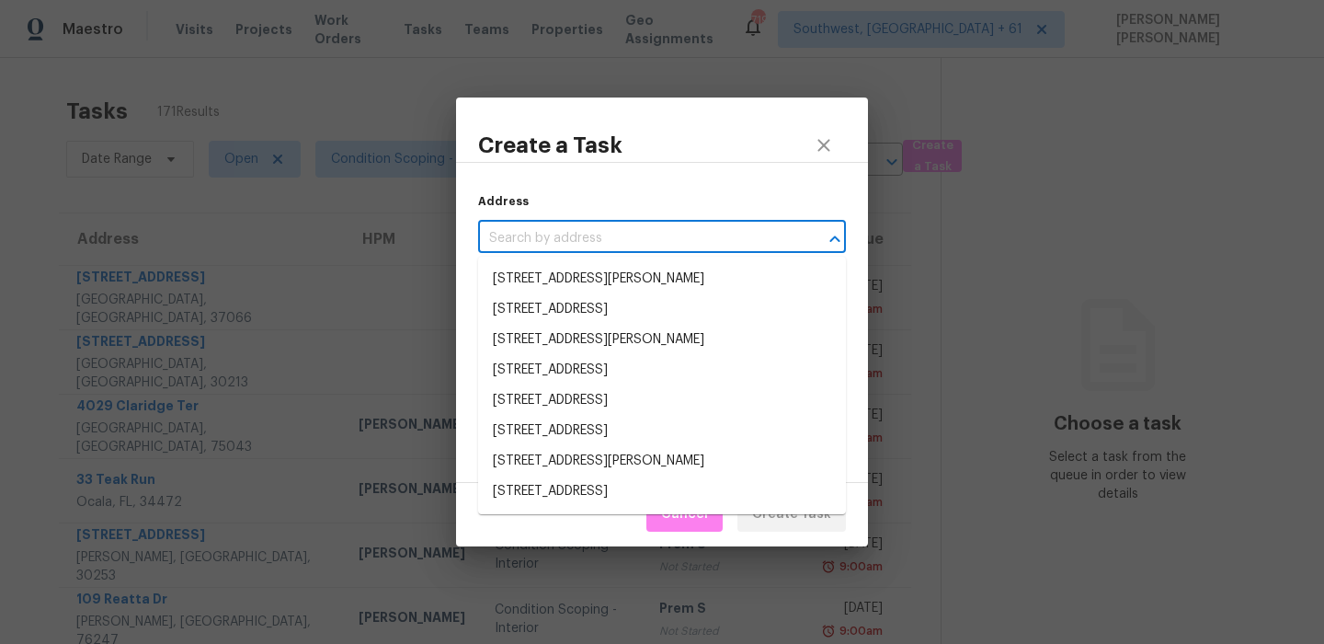
paste input "[STREET_ADDRESS]"
type input "[STREET_ADDRESS]"
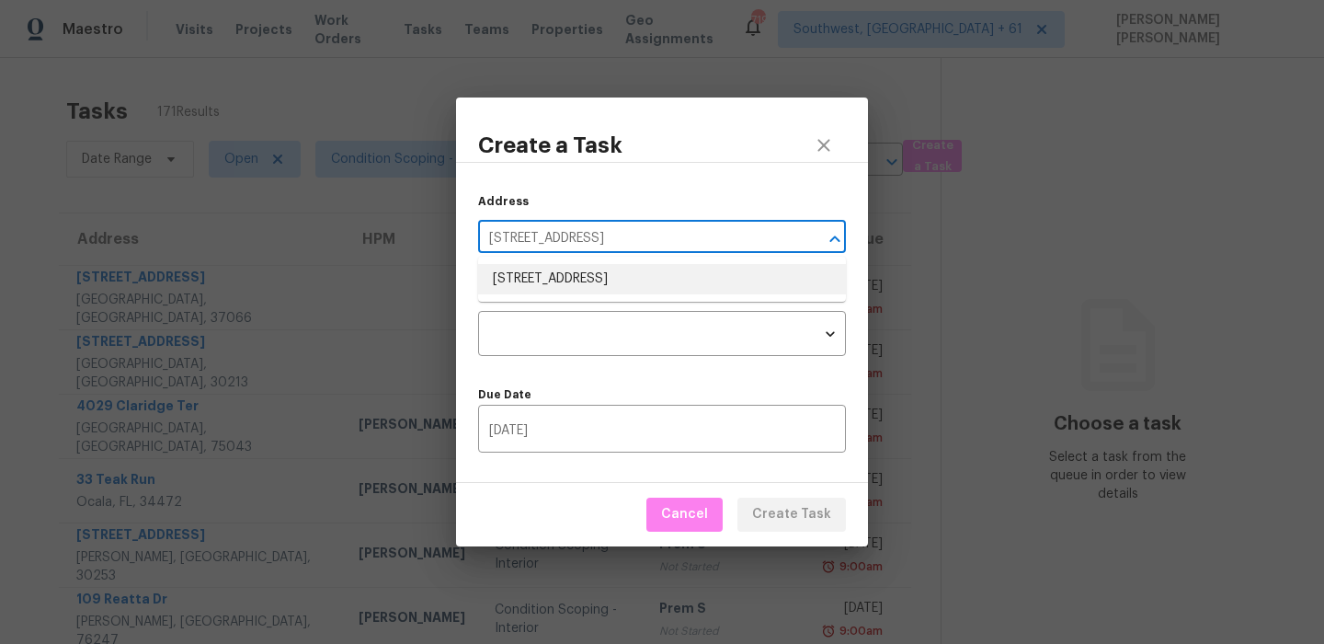
click at [596, 284] on li "[STREET_ADDRESS]" at bounding box center [662, 279] width 368 height 30
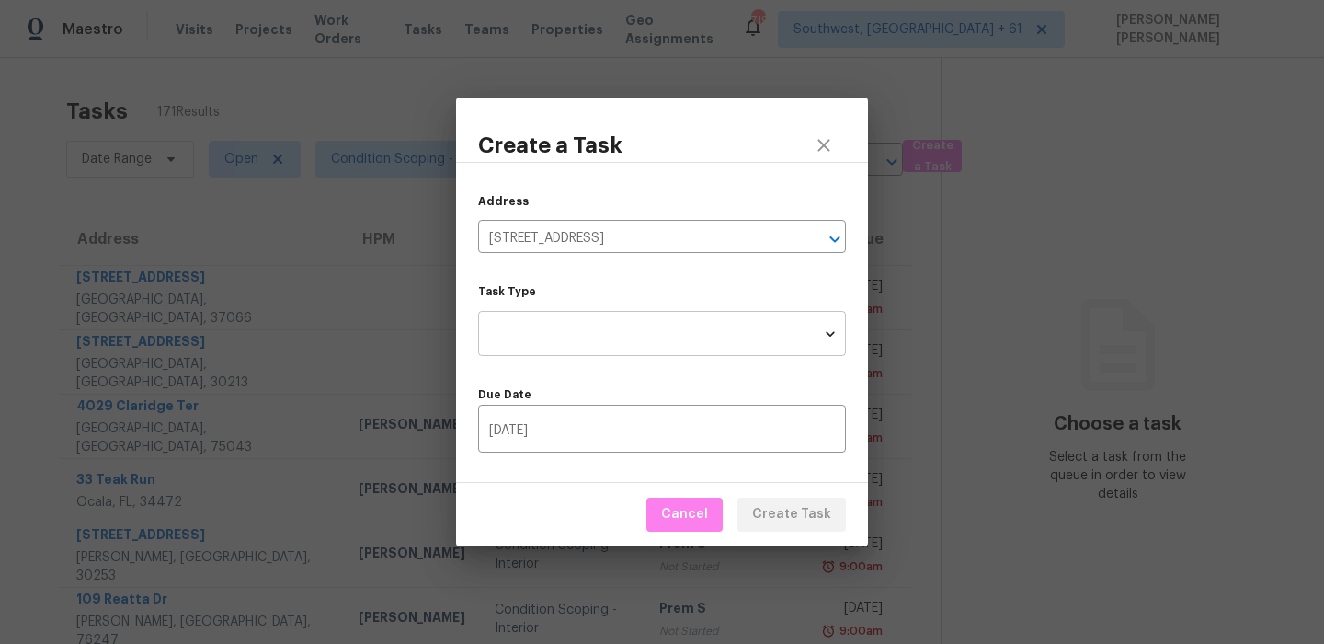
click at [596, 348] on body "Maestro Visits Projects Work Orders Tasks Teams Properties Geo Assignments [STR…" at bounding box center [662, 322] width 1324 height 644
click at [628, 334] on li "Condition Scoping - Full" at bounding box center [662, 333] width 368 height 30
type input "virtual_full_assessment"
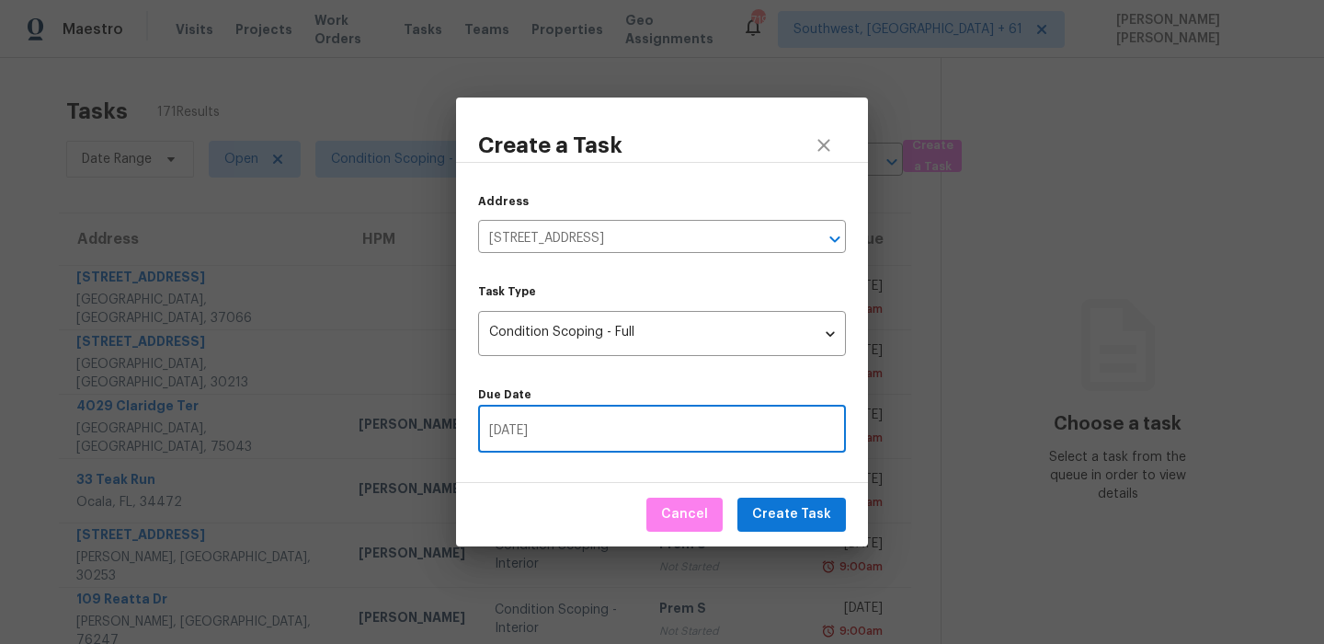
click at [678, 431] on input "[DATE]" at bounding box center [662, 430] width 368 height 43
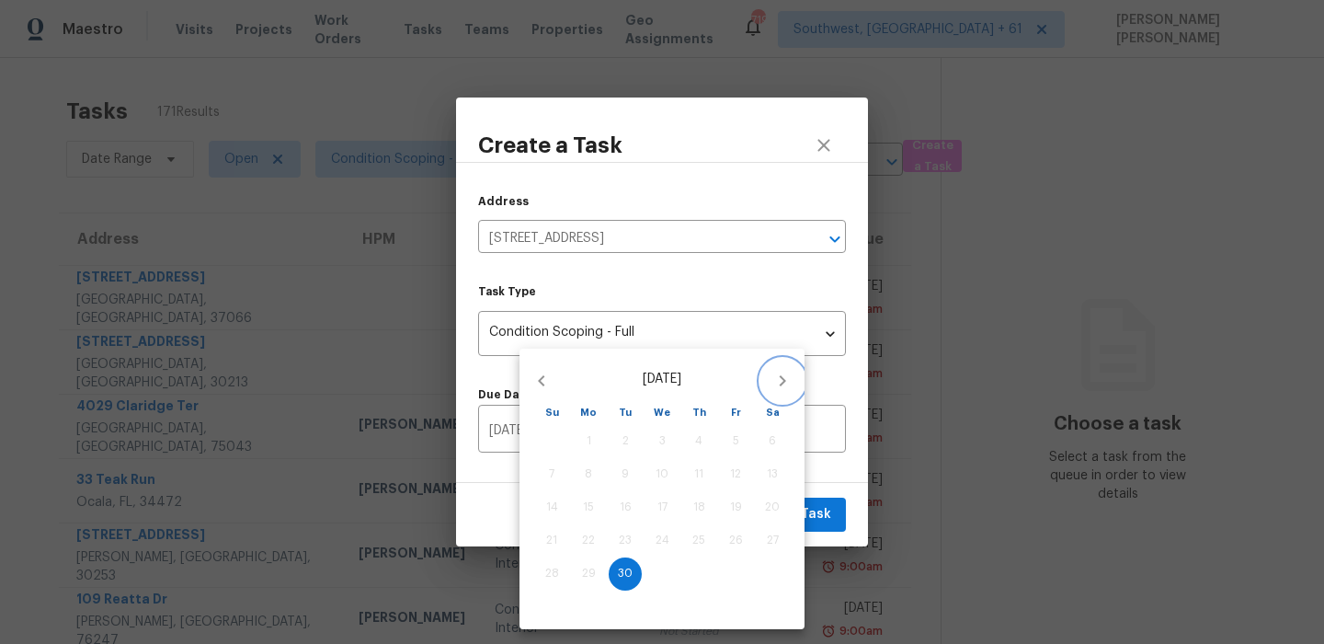
click at [784, 372] on icon "button" at bounding box center [782, 381] width 22 height 22
click at [667, 442] on span "1" at bounding box center [661, 441] width 33 height 16
type input "[DATE]"
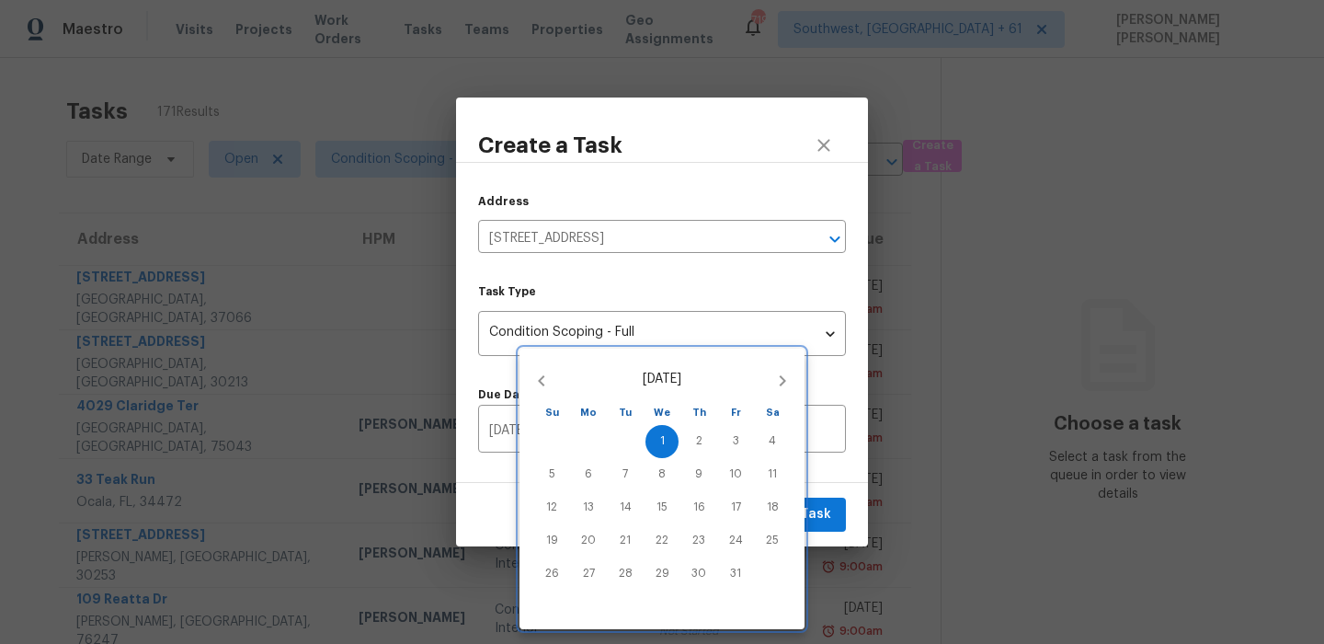
click at [818, 470] on div at bounding box center [662, 322] width 1324 height 644
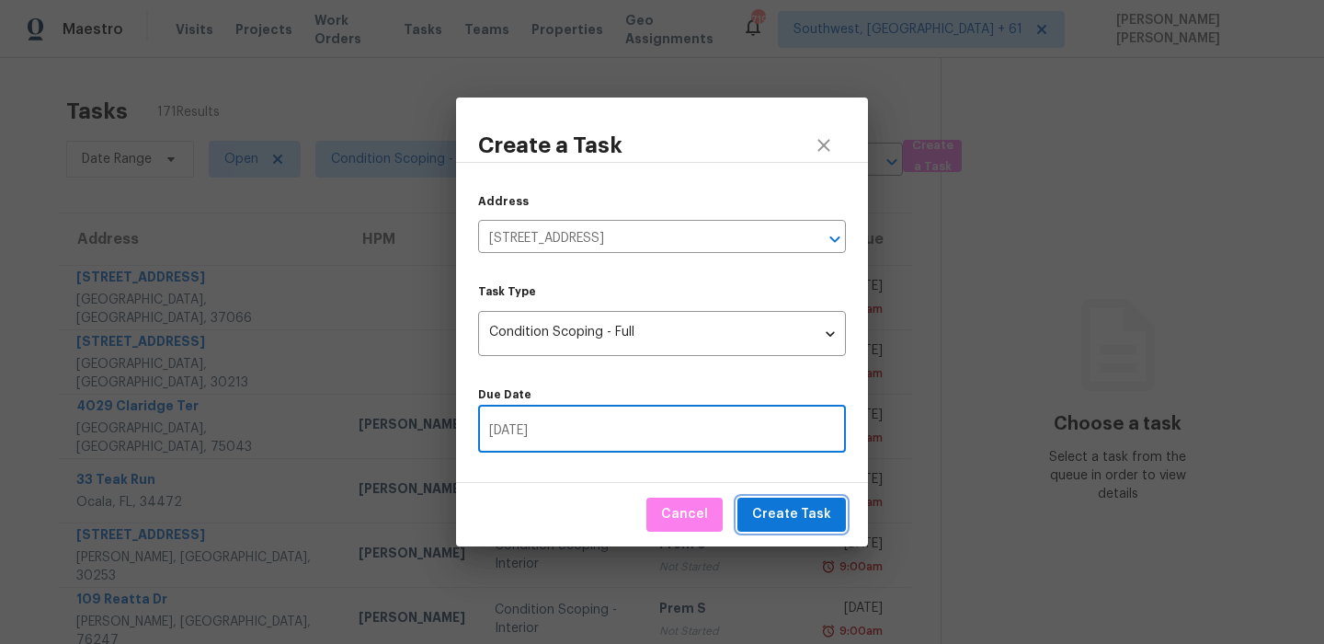
click at [795, 517] on span "Create Task" at bounding box center [791, 514] width 79 height 23
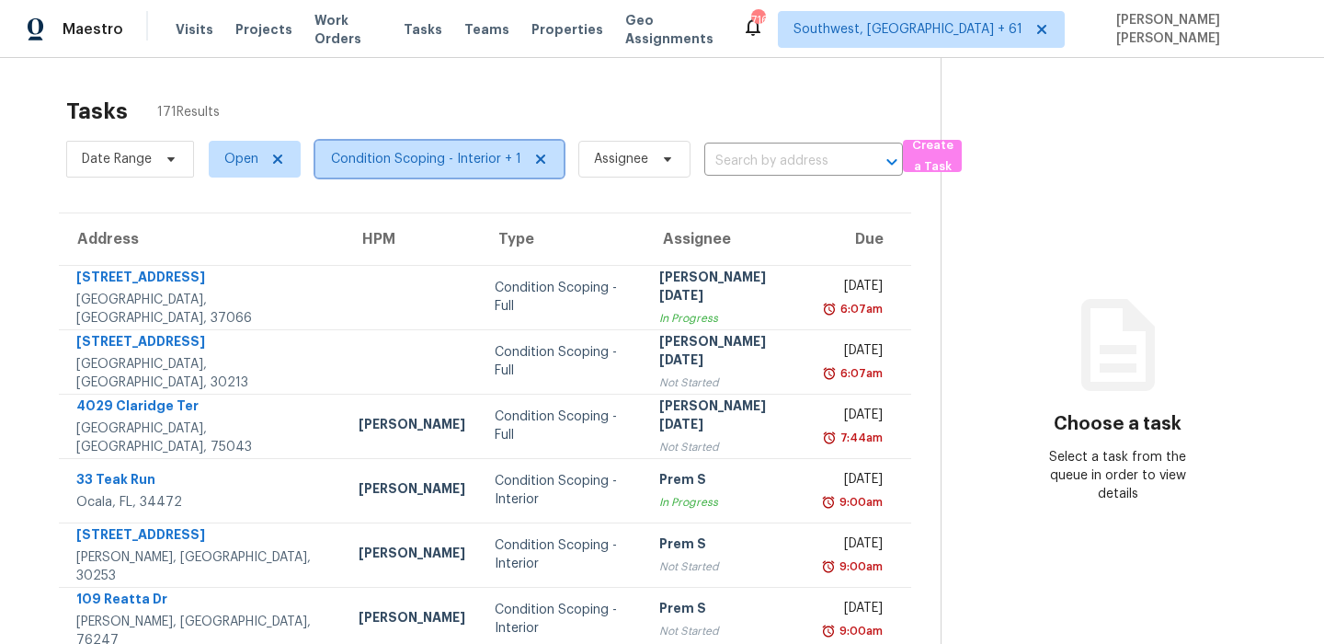
click at [384, 148] on span "Condition Scoping - Interior + 1" at bounding box center [439, 159] width 248 height 37
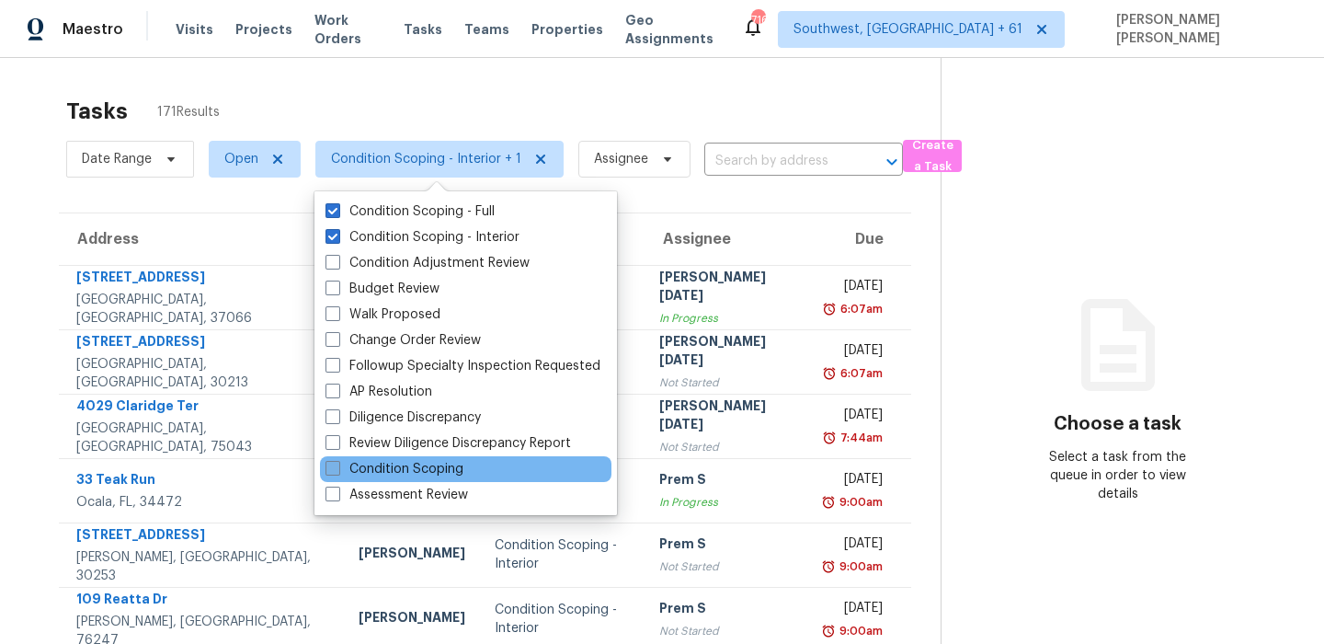
click at [385, 460] on label "Condition Scoping" at bounding box center [394, 469] width 138 height 18
click at [337, 460] on input "Condition Scoping" at bounding box center [331, 466] width 12 height 12
checkbox input "true"
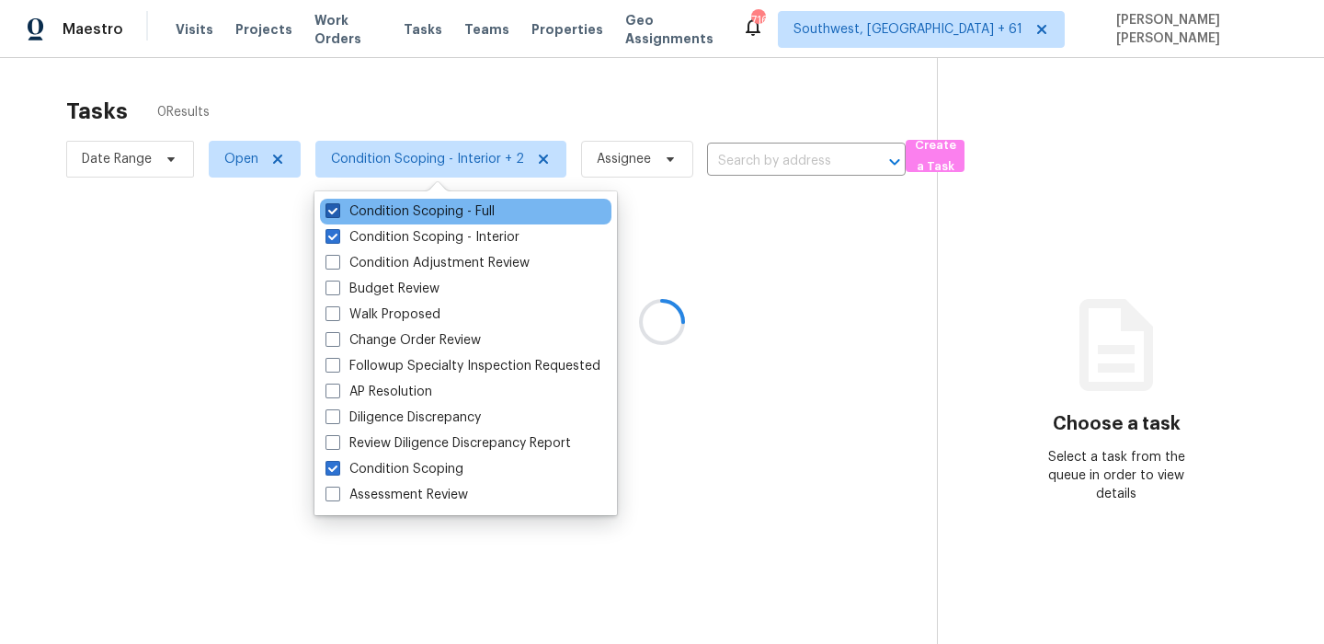
click at [378, 214] on label "Condition Scoping - Full" at bounding box center [409, 211] width 169 height 18
click at [337, 214] on input "Condition Scoping - Full" at bounding box center [331, 208] width 12 height 12
checkbox input "false"
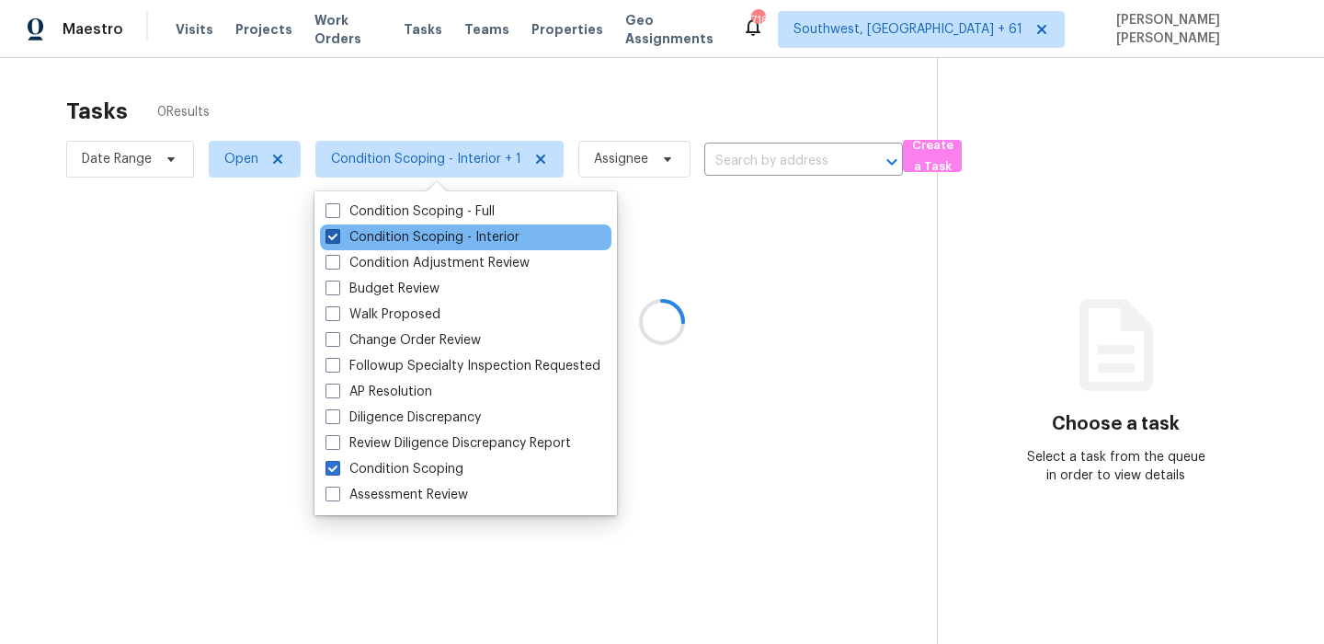
click at [372, 239] on label "Condition Scoping - Interior" at bounding box center [422, 237] width 194 height 18
click at [337, 239] on input "Condition Scoping - Interior" at bounding box center [331, 234] width 12 height 12
checkbox input "false"
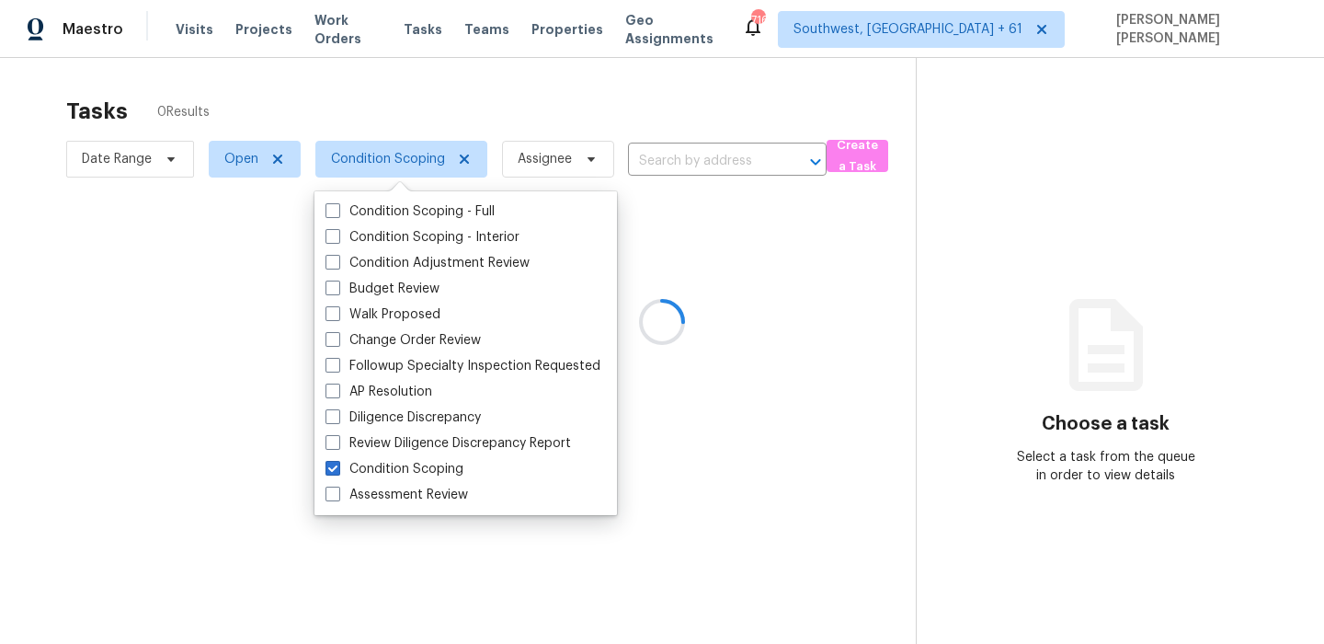
click at [381, 108] on div at bounding box center [662, 322] width 1324 height 644
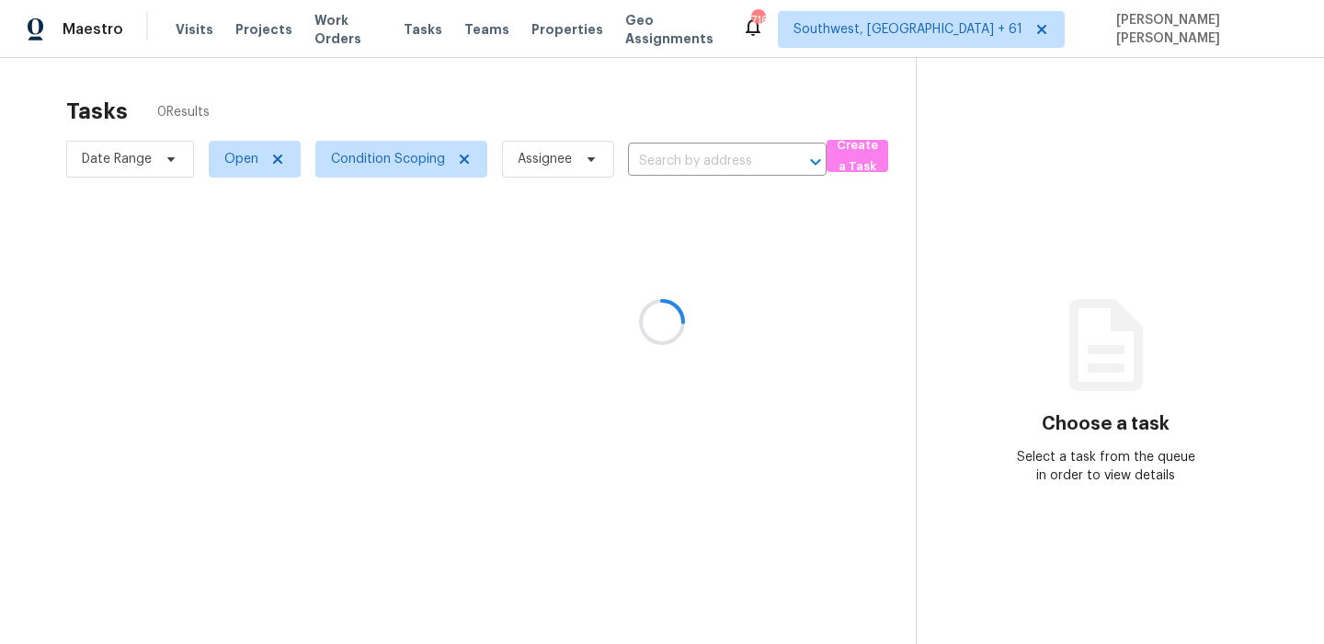
click at [165, 159] on div at bounding box center [662, 322] width 1324 height 644
click at [165, 159] on icon at bounding box center [171, 159] width 15 height 15
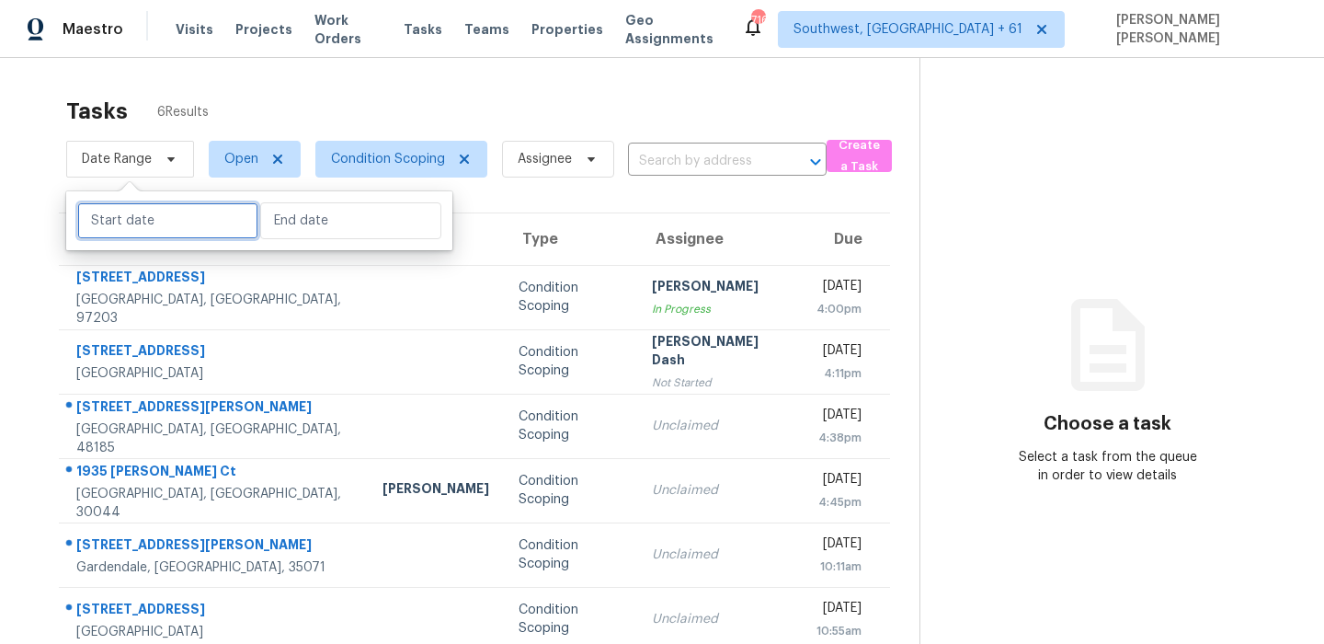
click at [155, 212] on input "text" at bounding box center [167, 220] width 181 height 37
select select "8"
select select "2025"
select select "9"
select select "2025"
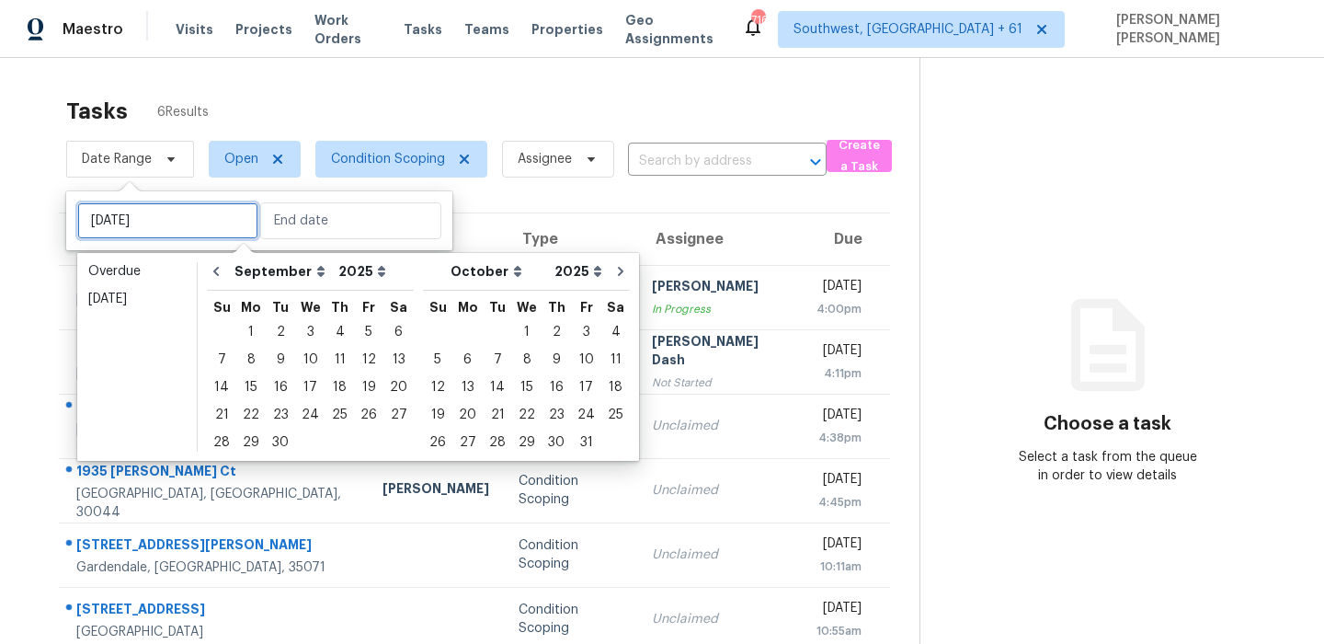
type input "[DATE]"
click at [277, 444] on div "30" at bounding box center [280, 442] width 29 height 26
type input "[DATE]"
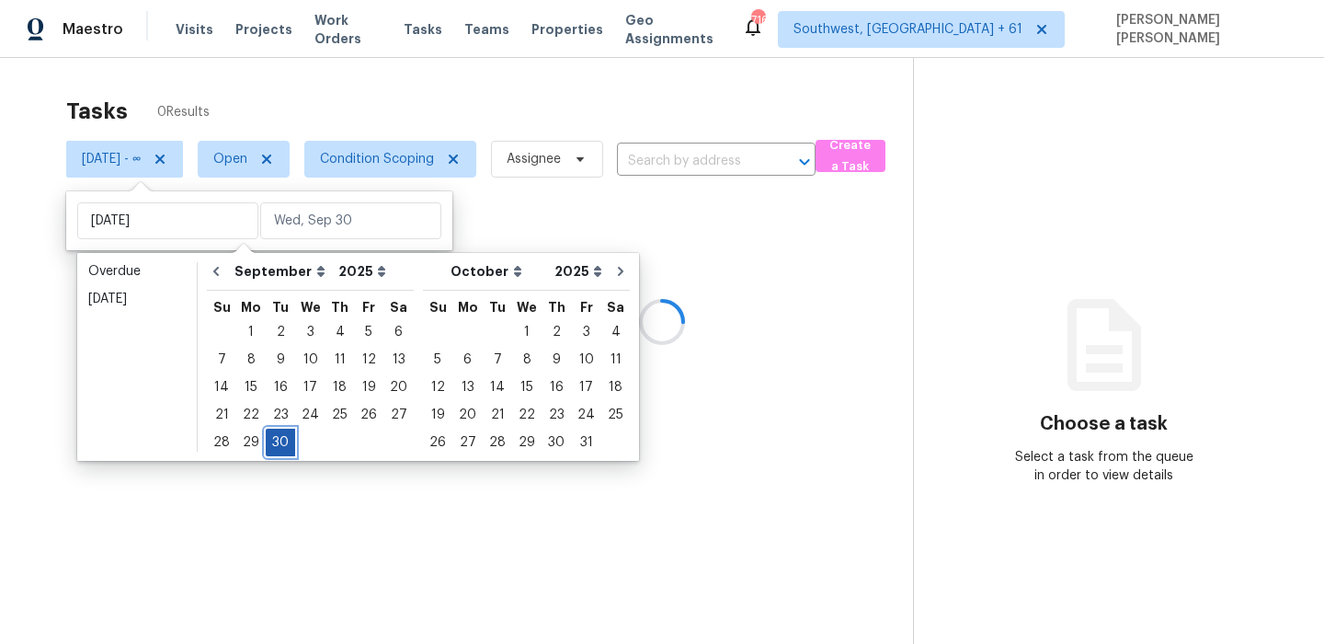
click at [277, 444] on div "30" at bounding box center [280, 442] width 29 height 26
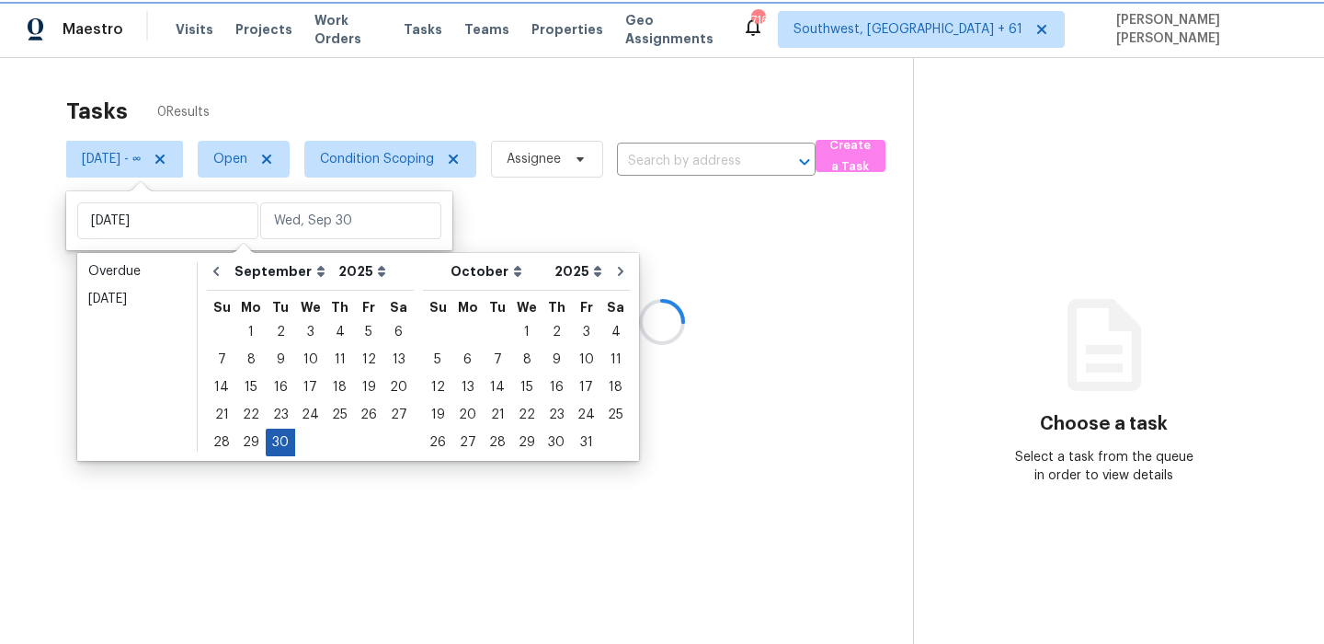
type input "[DATE]"
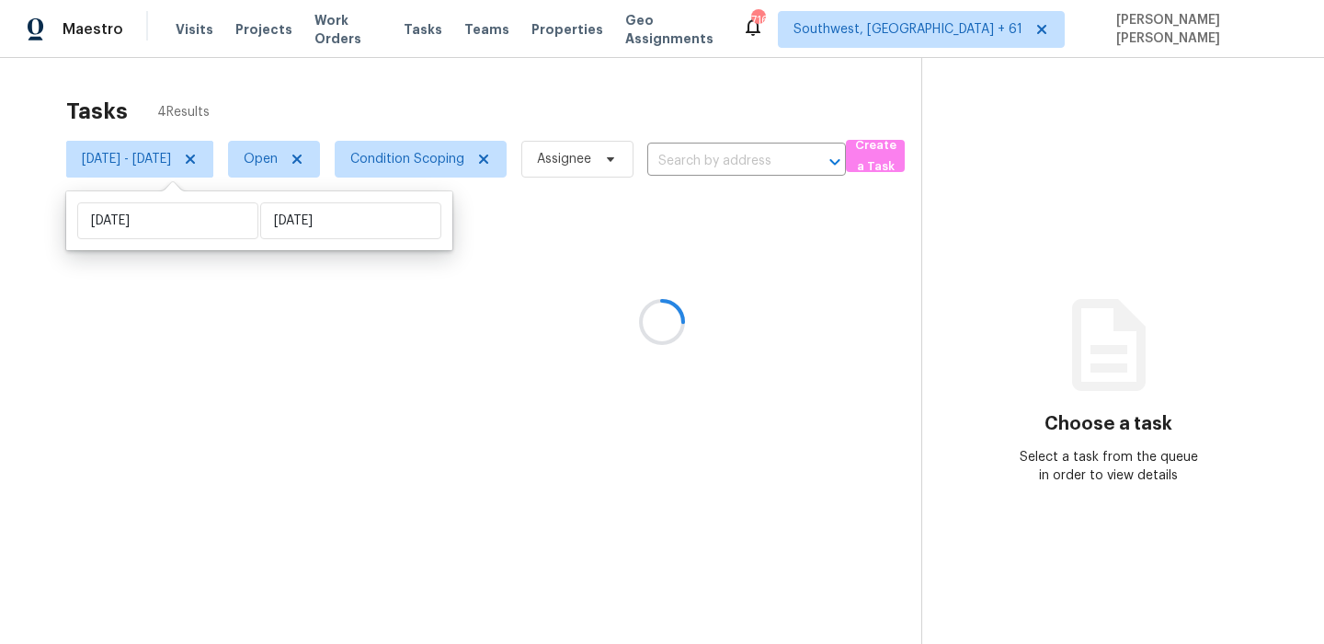
click at [558, 96] on div at bounding box center [662, 322] width 1324 height 644
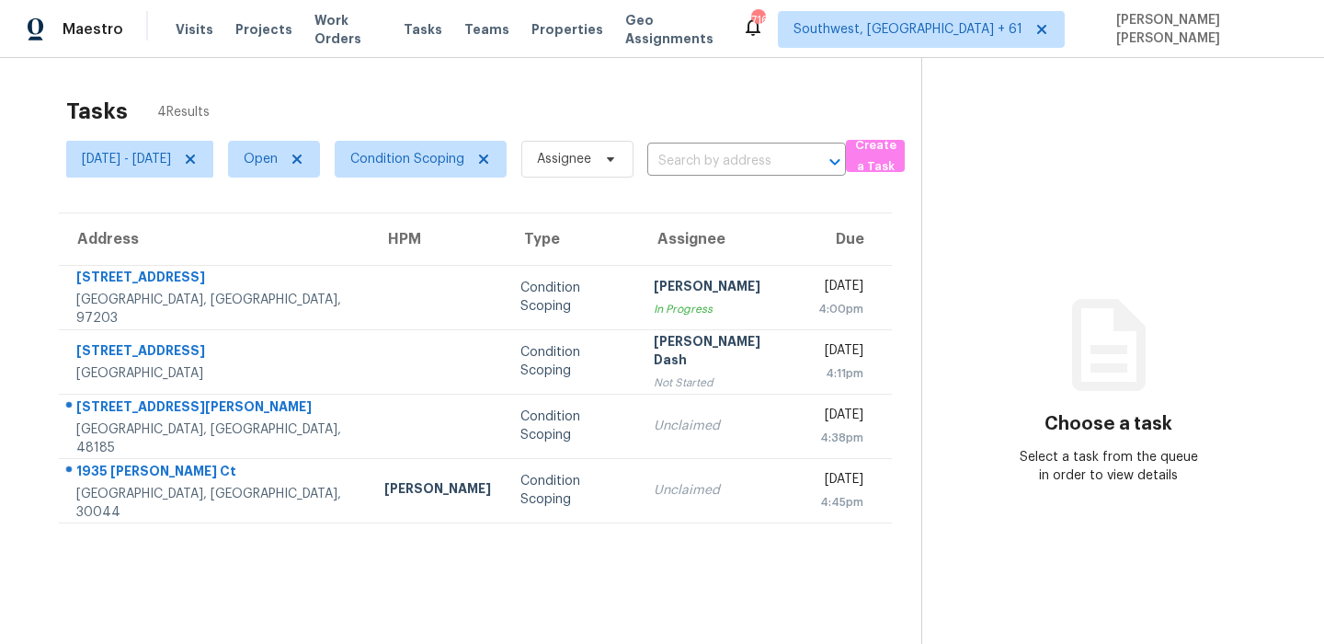
click at [755, 75] on div "Tasks 4 Results [DATE] - [DATE] Open Condition Scoping Assignee ​ Create a Task…" at bounding box center [662, 380] width 1324 height 644
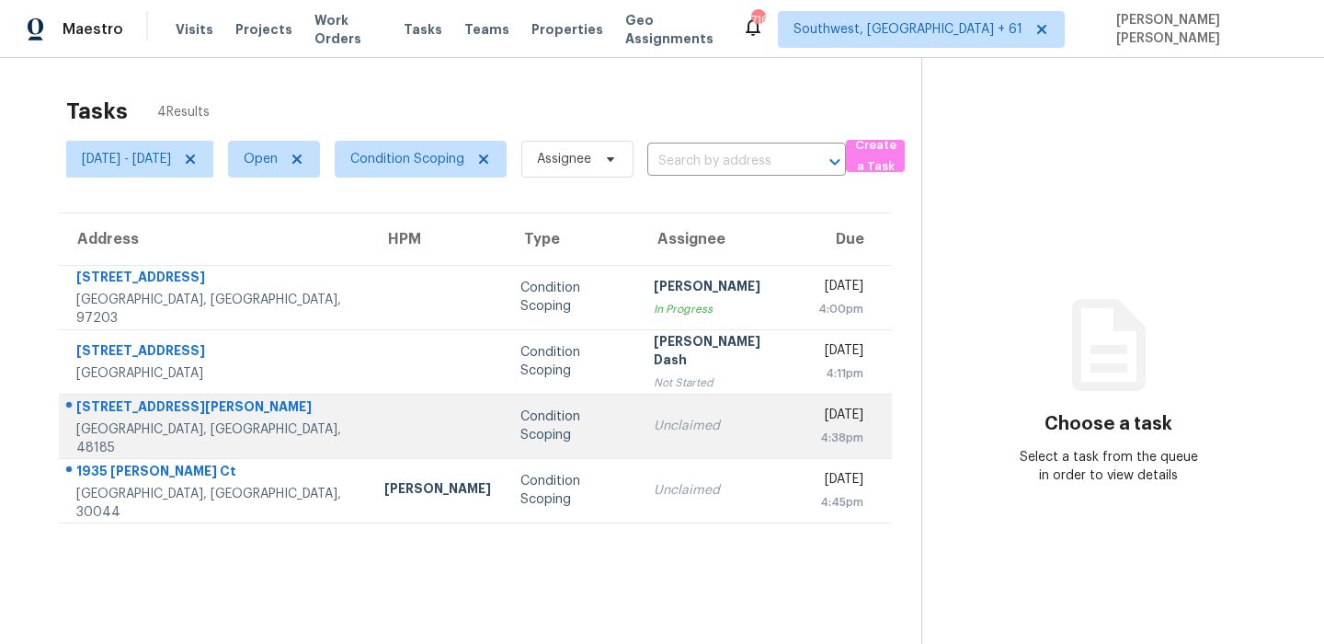
click at [150, 420] on div "[STREET_ADDRESS][PERSON_NAME]" at bounding box center [215, 408] width 279 height 23
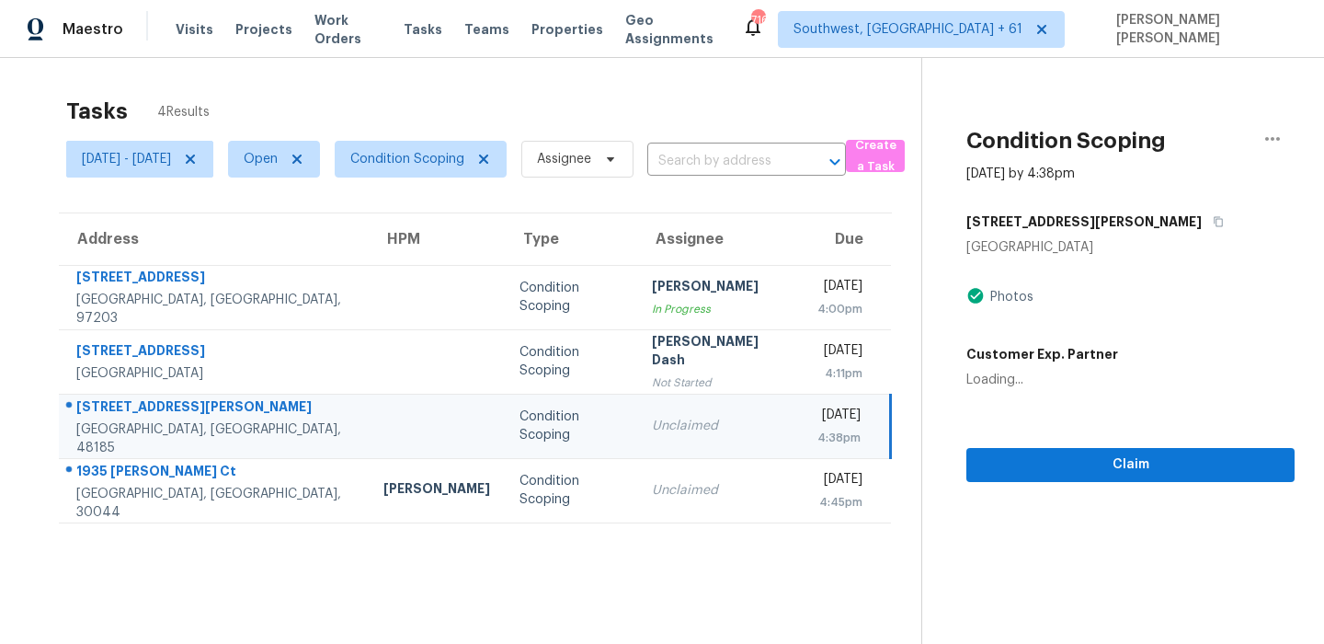
click at [139, 419] on div "[STREET_ADDRESS][PERSON_NAME]" at bounding box center [215, 408] width 278 height 23
copy div "[STREET_ADDRESS][PERSON_NAME]"
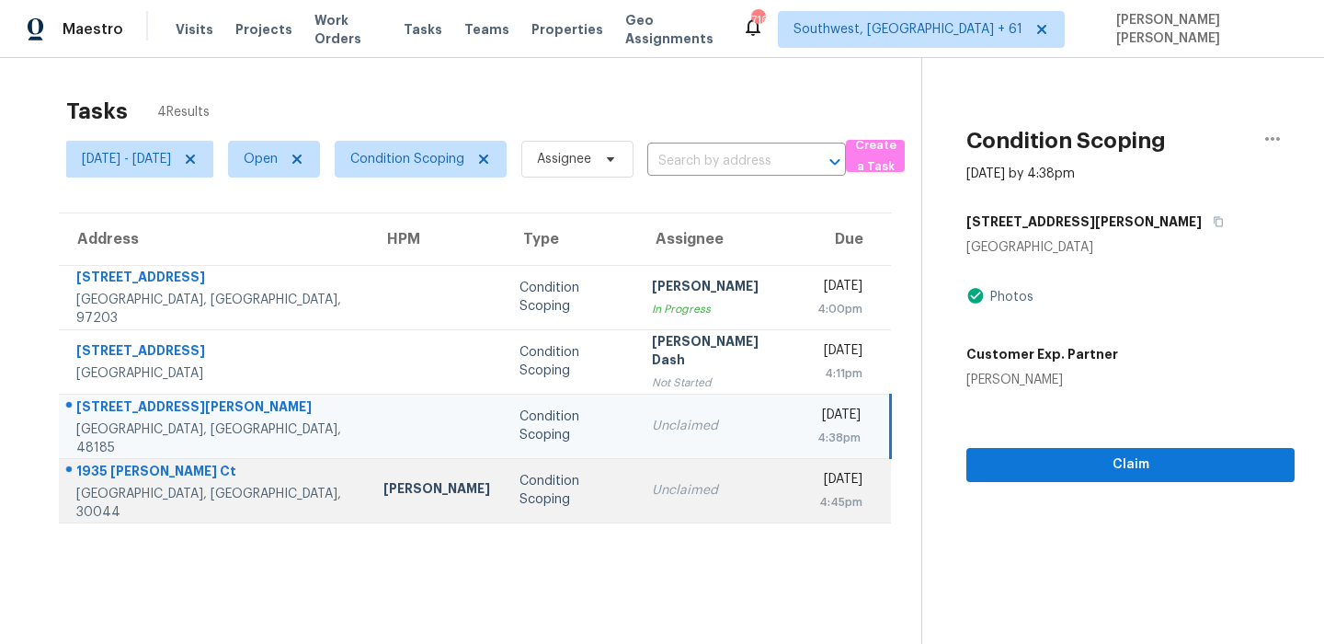
click at [142, 484] on div "1935 [PERSON_NAME] Ct" at bounding box center [215, 473] width 278 height 23
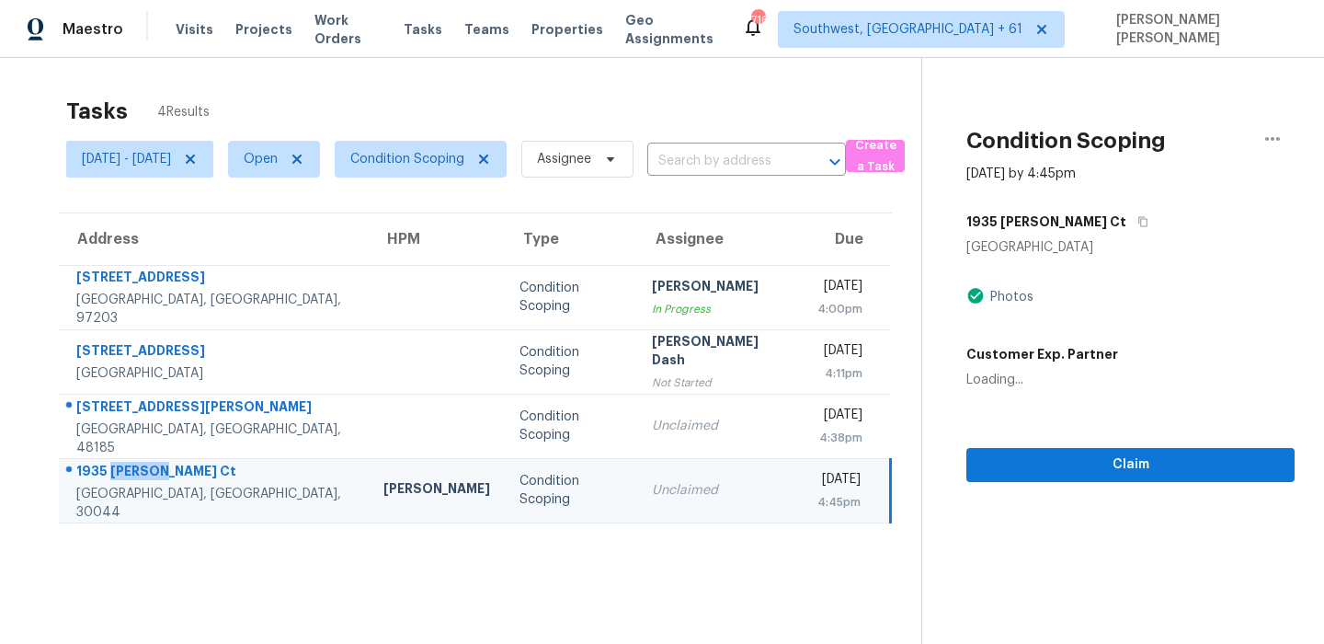
click at [142, 484] on div "1935 [PERSON_NAME] Ct" at bounding box center [215, 473] width 278 height 23
copy div "1935 [PERSON_NAME] Ct"
